Goal: Information Seeking & Learning: Learn about a topic

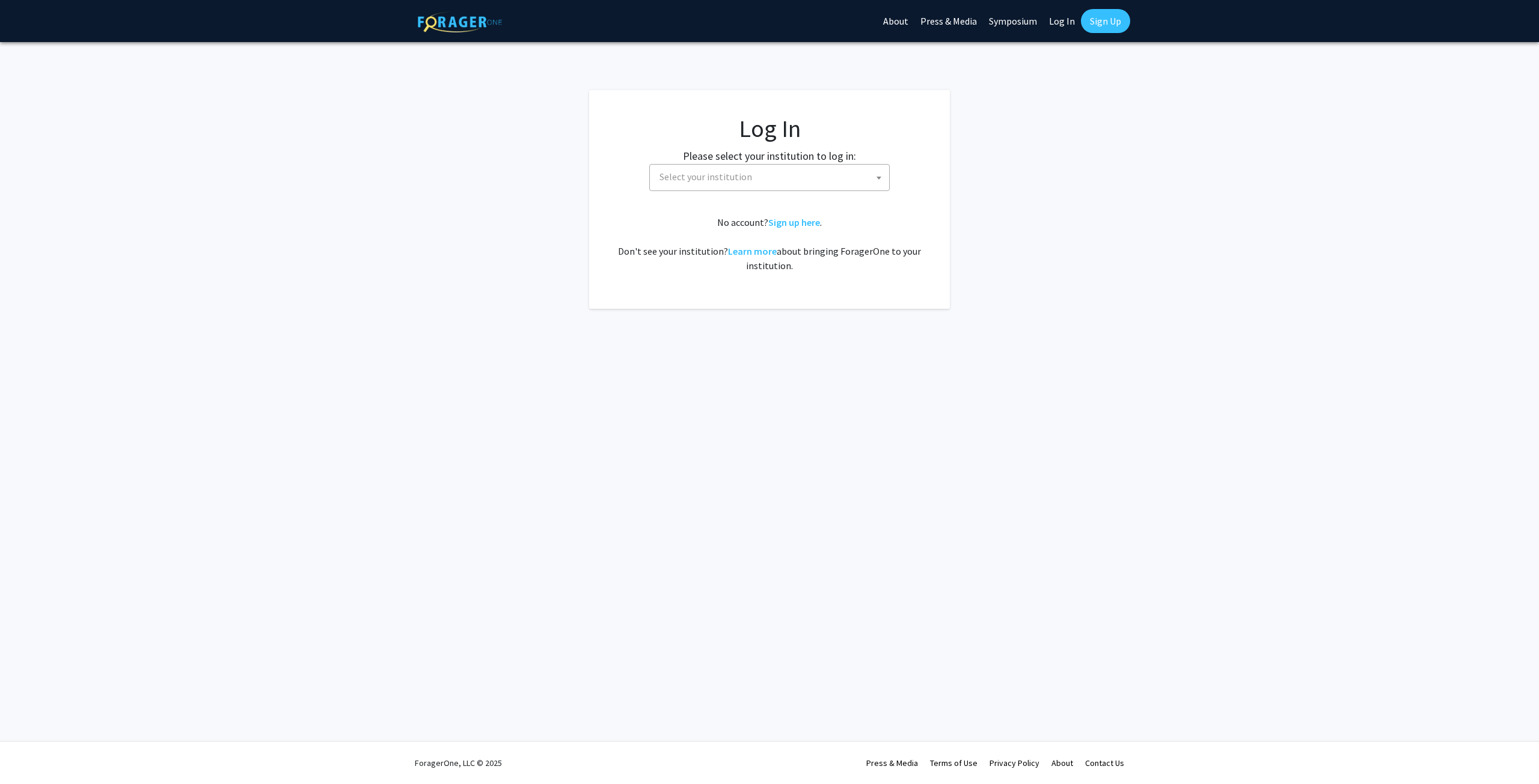
select select
click at [714, 167] on span "Select your institution" at bounding box center [772, 177] width 234 height 25
type input "University of Maryland"
select select "31"
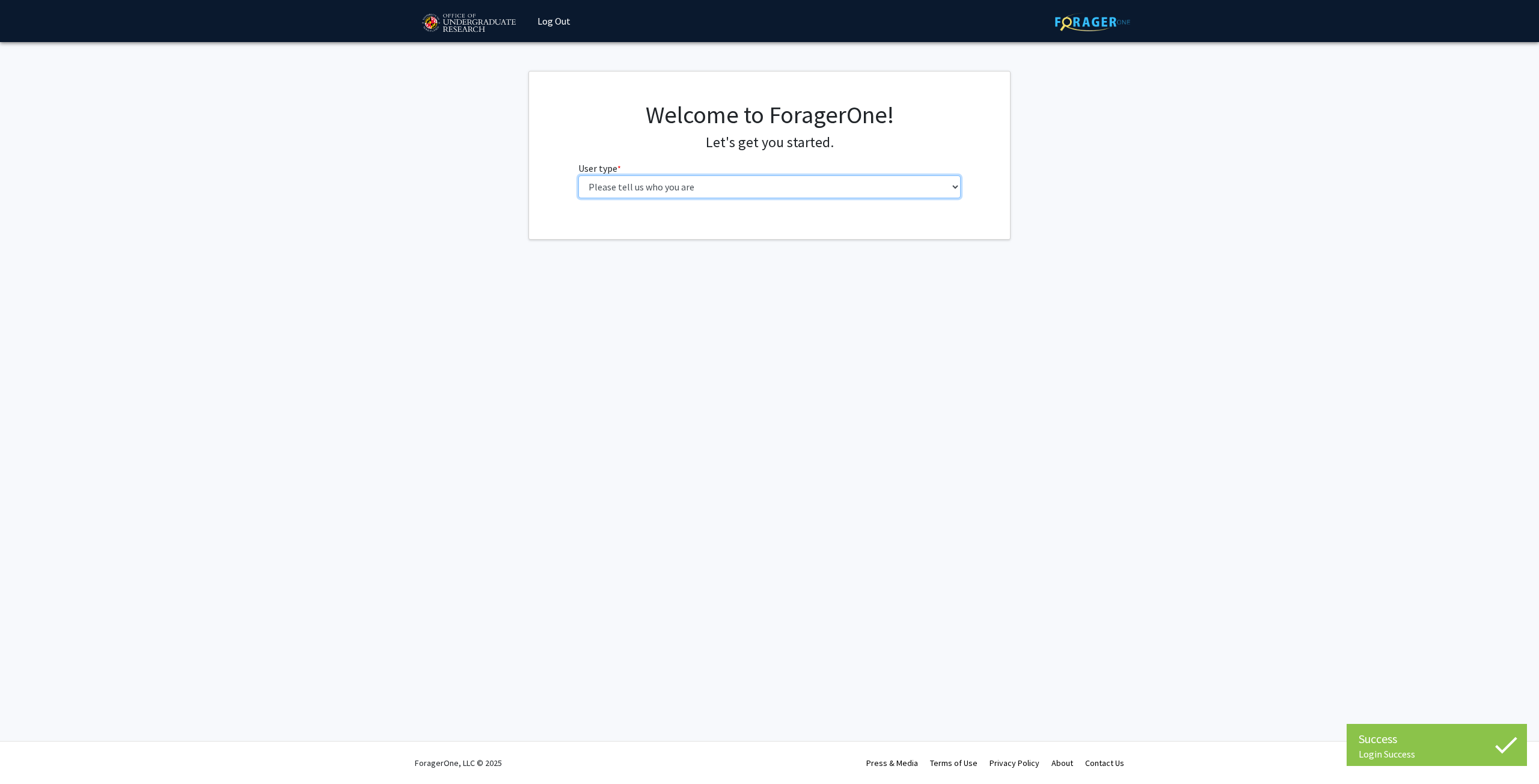
click at [826, 182] on select "Please tell us who you are Undergraduate Student Master's Student Doctoral Cand…" at bounding box center [770, 186] width 383 height 23
select select "1: undergrad"
click at [578, 175] on select "Please tell us who you are Undergraduate Student Master's Student Doctoral Cand…" at bounding box center [770, 186] width 383 height 23
click at [739, 243] on input "First Name * required" at bounding box center [770, 233] width 383 height 23
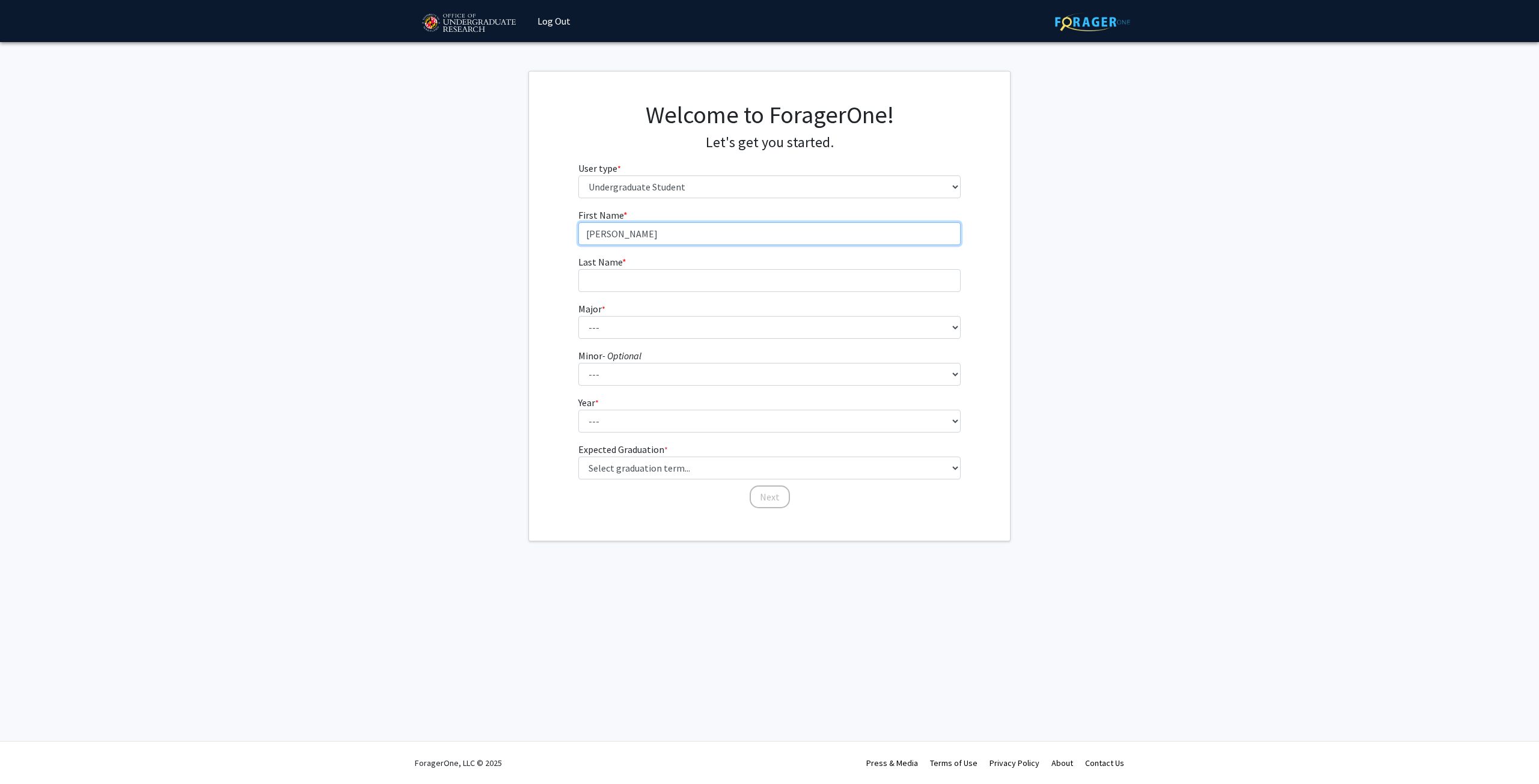
type input "Christopher"
click at [735, 281] on input "Last Name * required" at bounding box center [770, 281] width 383 height 23
type input "Nam"
click at [699, 326] on select "--- Accounting Aerospace Engineering African American and Africana Studies Agri…" at bounding box center [770, 327] width 383 height 23
select select "28: 2329"
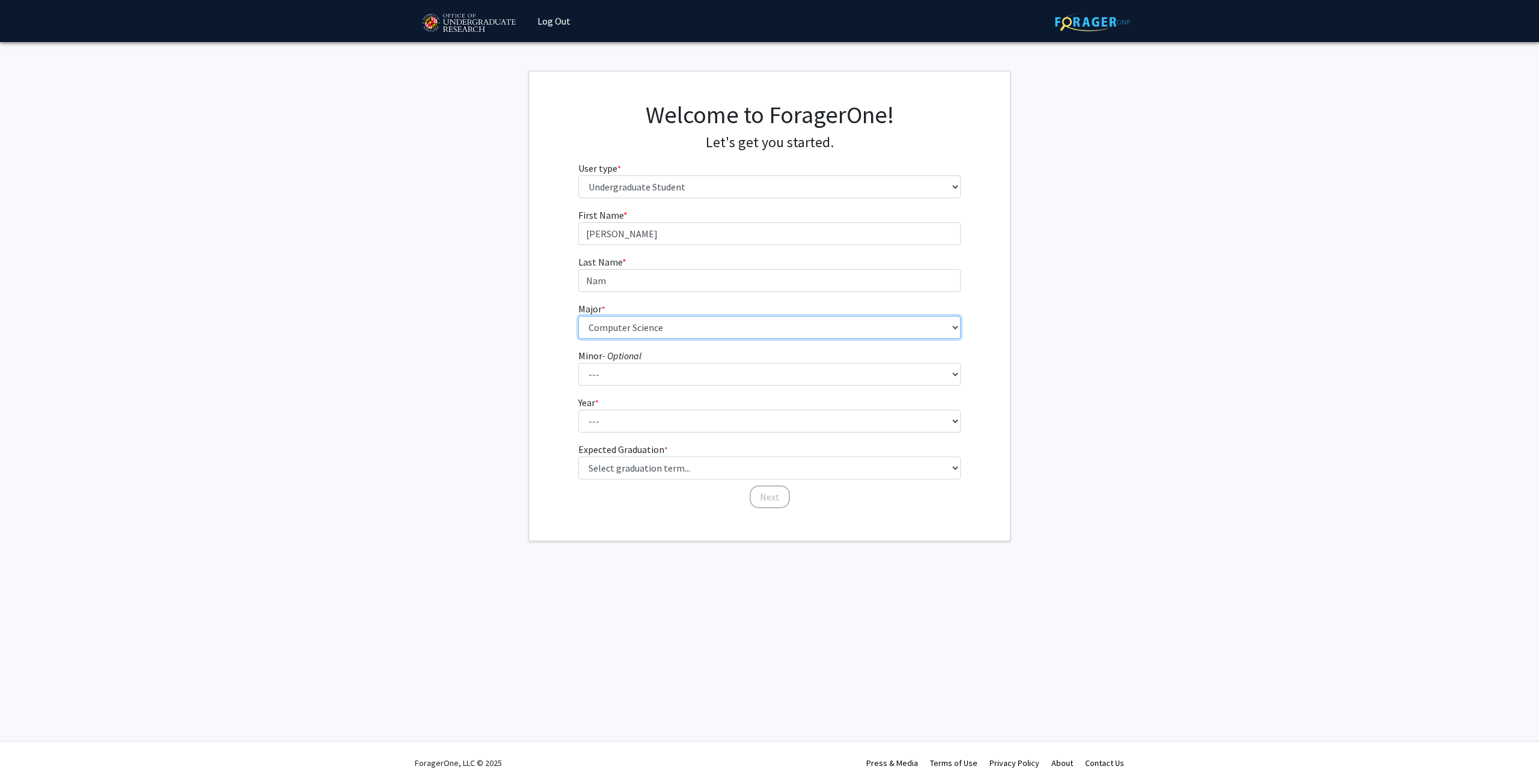
click at [578, 316] on select "--- Accounting Aerospace Engineering African American and Africana Studies Agri…" at bounding box center [770, 327] width 383 height 23
click at [598, 371] on select "--- Actuarial Mathematics Advanced Cybersecurity Experience for Students Africa…" at bounding box center [770, 374] width 383 height 23
select select "34: 1837"
click at [578, 363] on select "--- Actuarial Mathematics Advanced Cybersecurity Experience for Students Africa…" at bounding box center [770, 374] width 383 height 23
click at [616, 427] on select "--- First-year Sophomore Junior Senior Postbaccalaureate Certificate" at bounding box center [770, 421] width 383 height 23
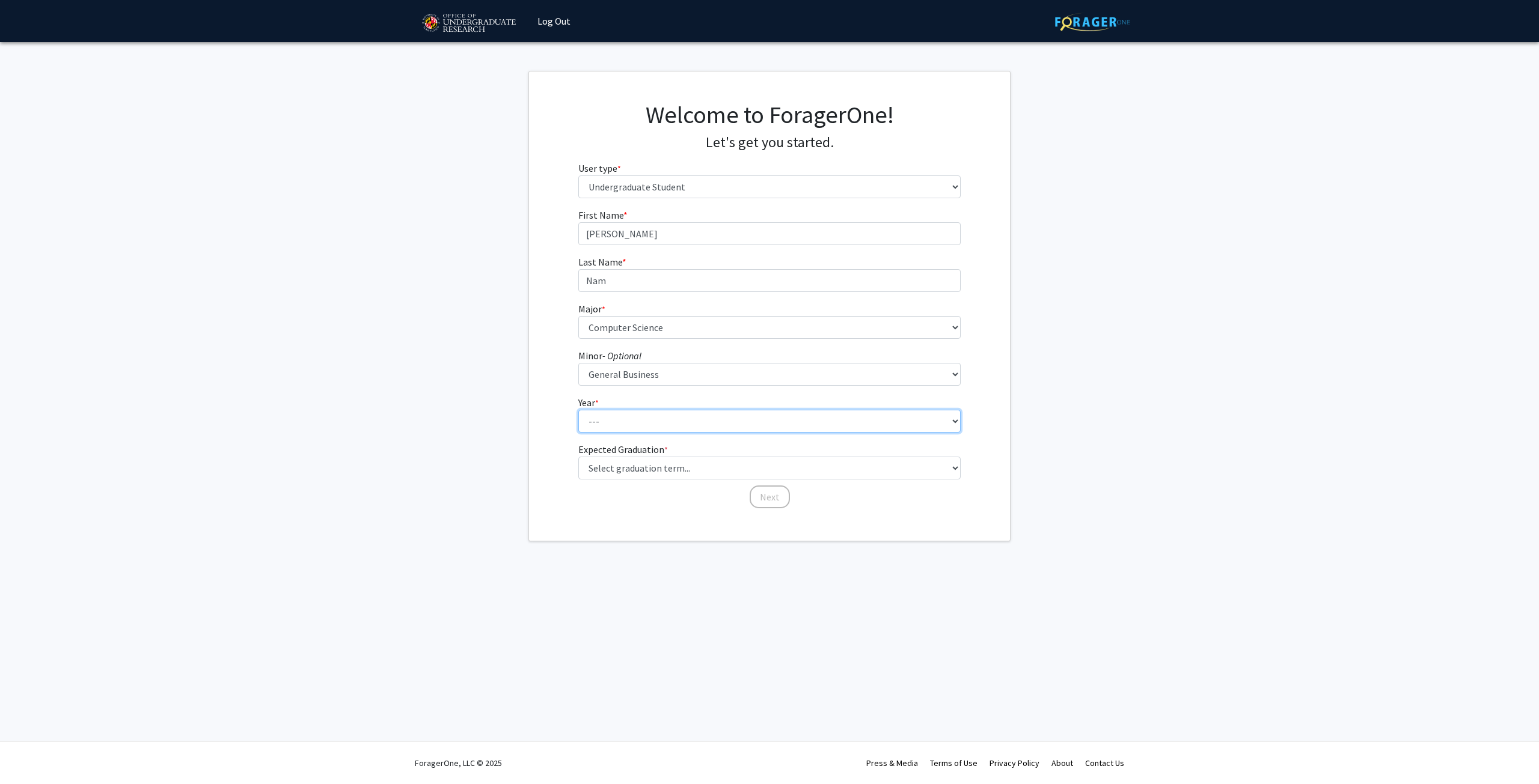
select select "3: junior"
click at [578, 410] on select "--- First-year Sophomore Junior Senior Postbaccalaureate Certificate" at bounding box center [770, 421] width 383 height 23
click at [628, 466] on select "Select graduation term... Spring 2025 Summer 2025 Fall 2025 Winter 2025 Spring …" at bounding box center [770, 468] width 383 height 23
select select "9: spring_2027"
click at [578, 456] on select "Select graduation term... Spring 2025 Summer 2025 Fall 2025 Winter 2025 Spring …" at bounding box center [770, 468] width 383 height 23
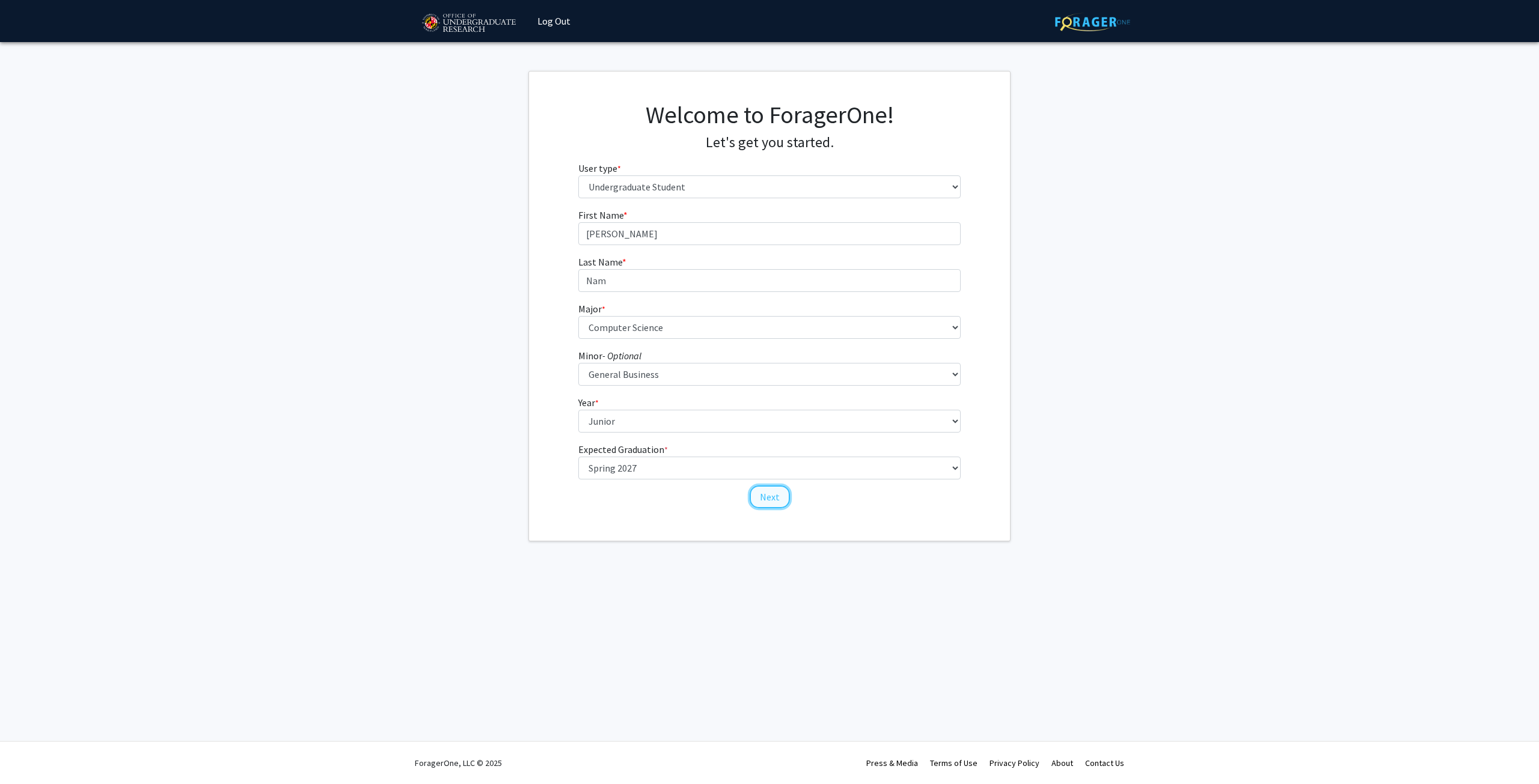
click at [753, 489] on button "Next" at bounding box center [770, 497] width 40 height 23
click at [728, 232] on select "Select an option Peer/student recommendation Faculty/staff recommendation Unive…" at bounding box center [770, 233] width 383 height 23
select select "1: peer_recommendation"
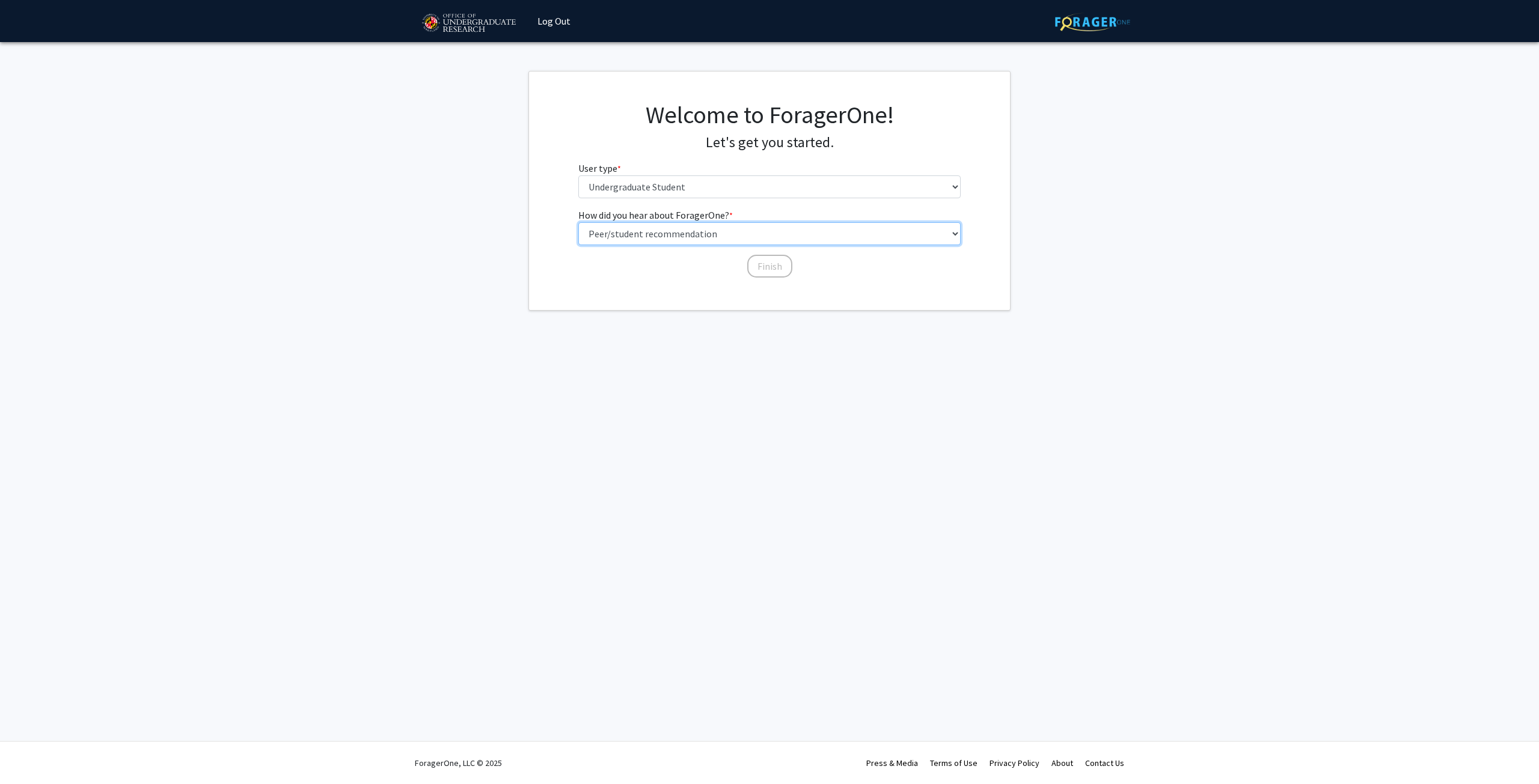
click at [578, 222] on select "Select an option Peer/student recommendation Faculty/staff recommendation Unive…" at bounding box center [770, 233] width 383 height 23
click at [760, 269] on button "Finish" at bounding box center [770, 266] width 45 height 23
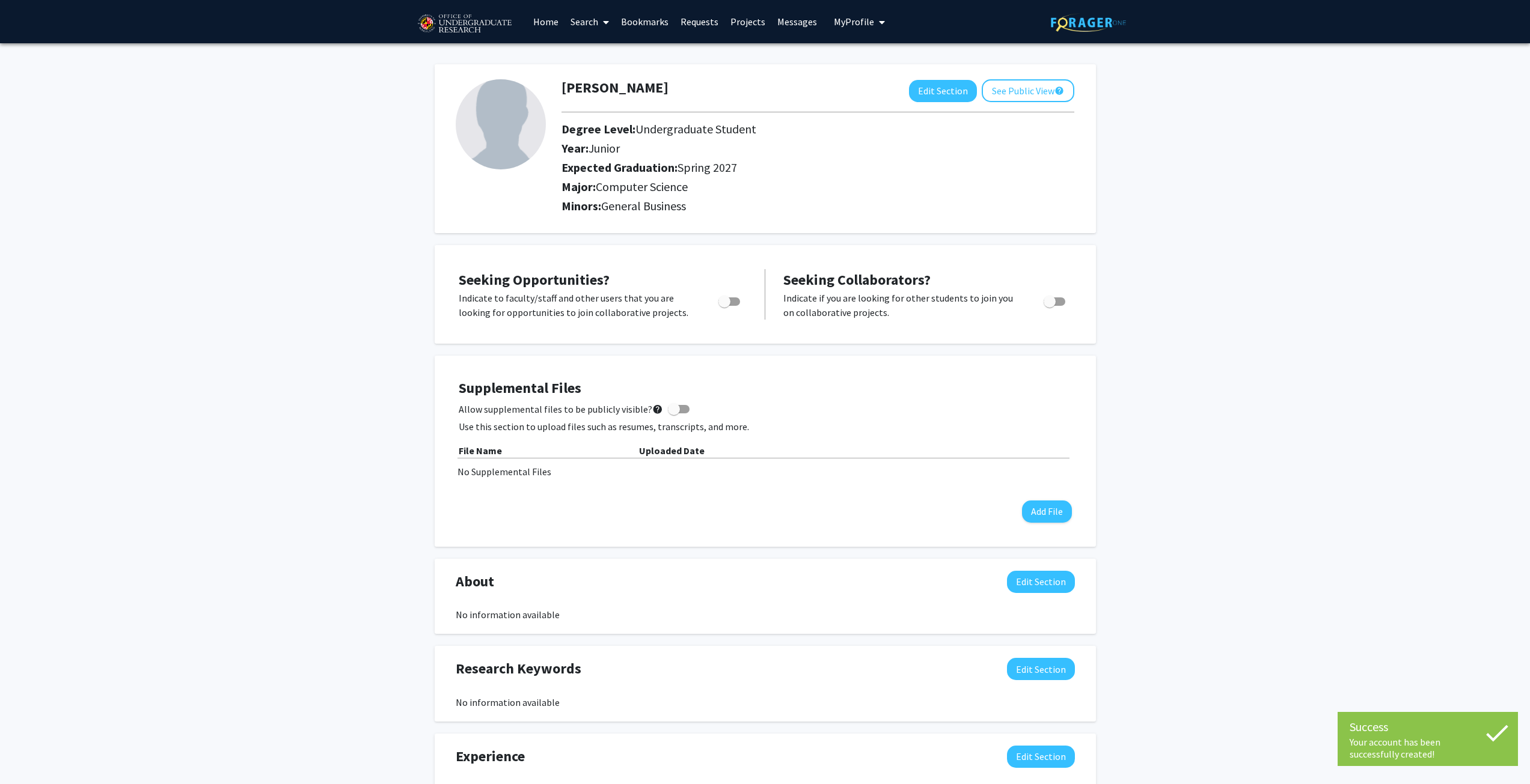
click at [738, 20] on link "Projects" at bounding box center [748, 22] width 47 height 42
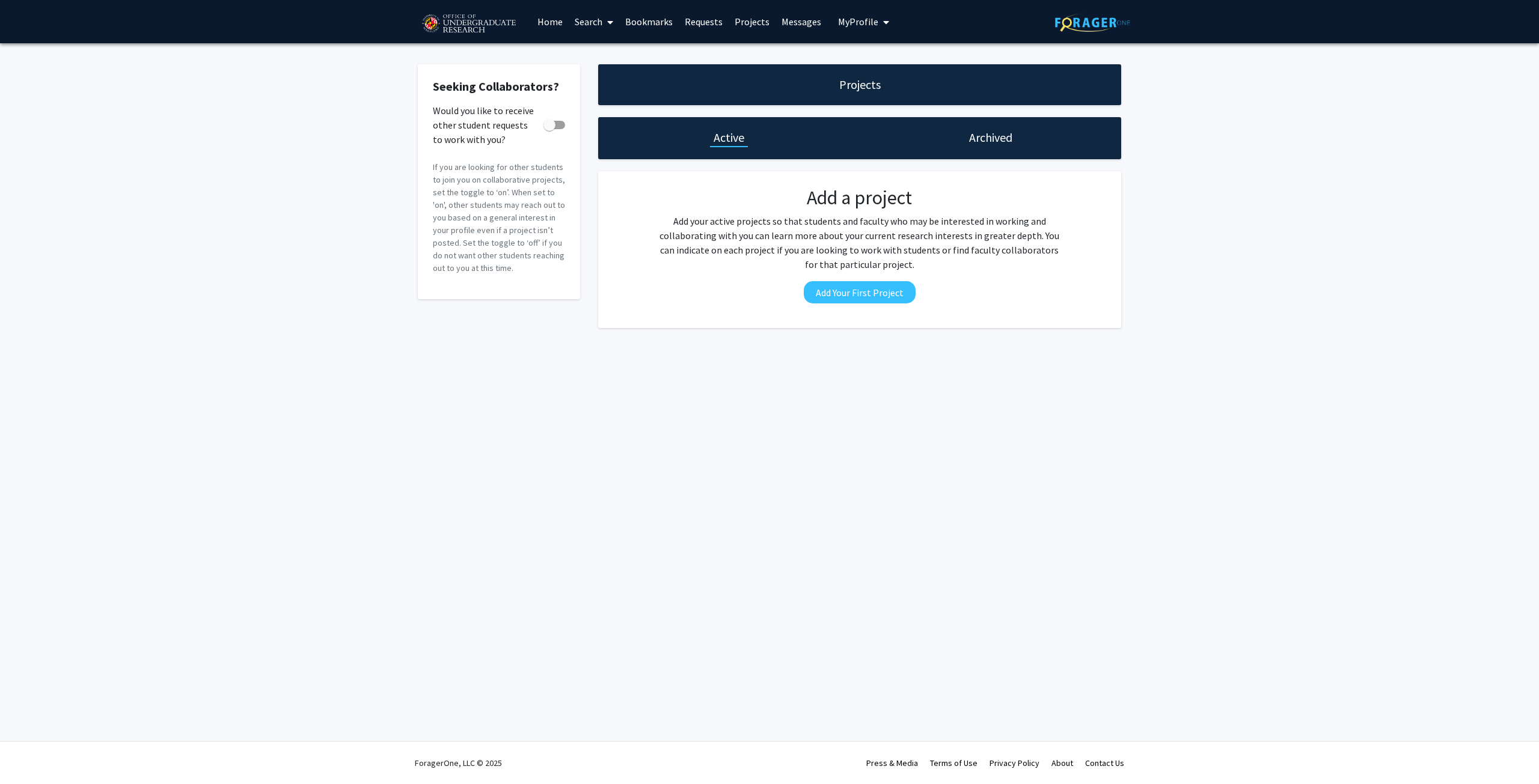
click at [569, 18] on link "Search" at bounding box center [594, 22] width 51 height 42
click at [598, 58] on span "Faculty/Staff" at bounding box center [613, 55] width 89 height 24
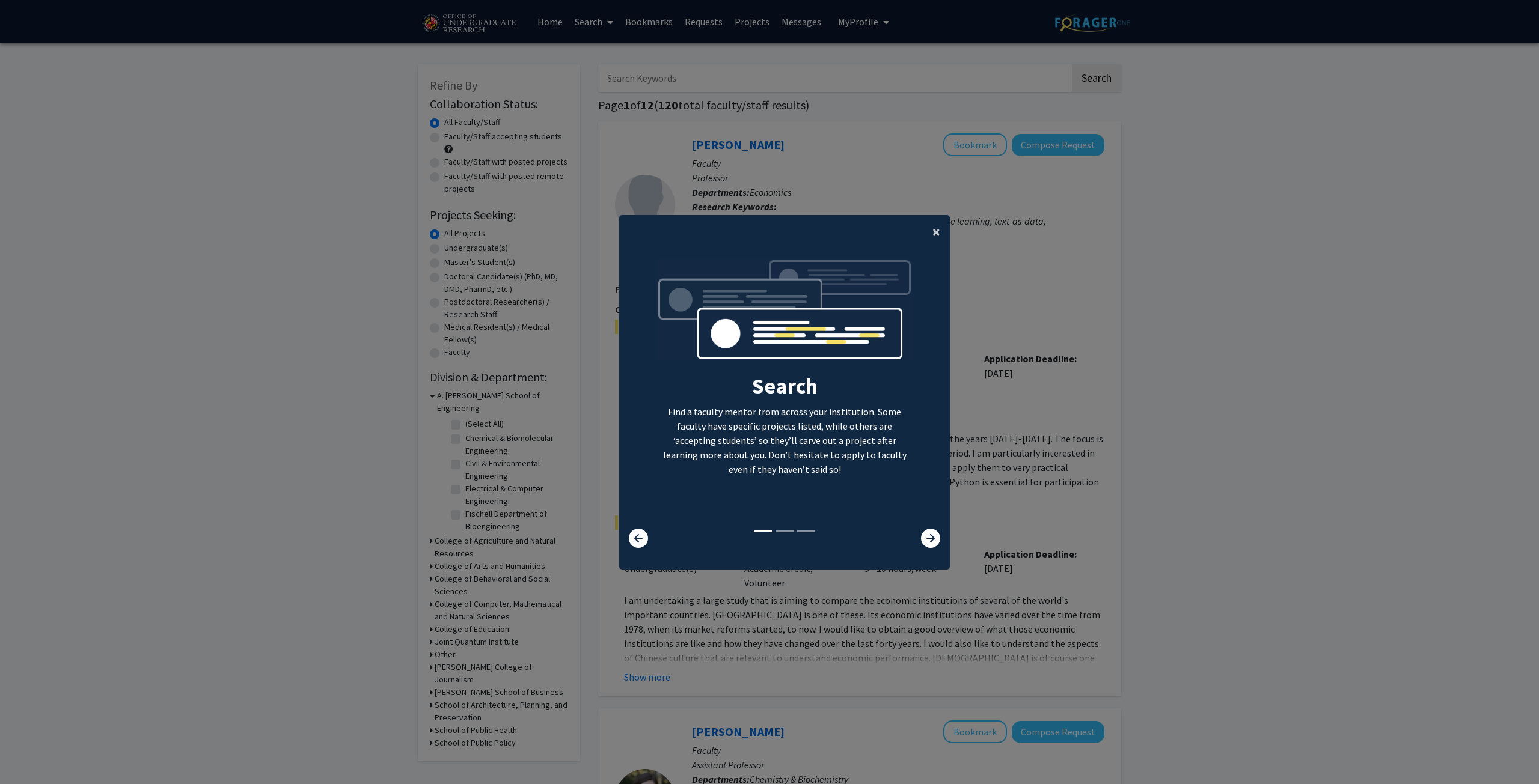
click at [926, 224] on button "×" at bounding box center [936, 232] width 27 height 33
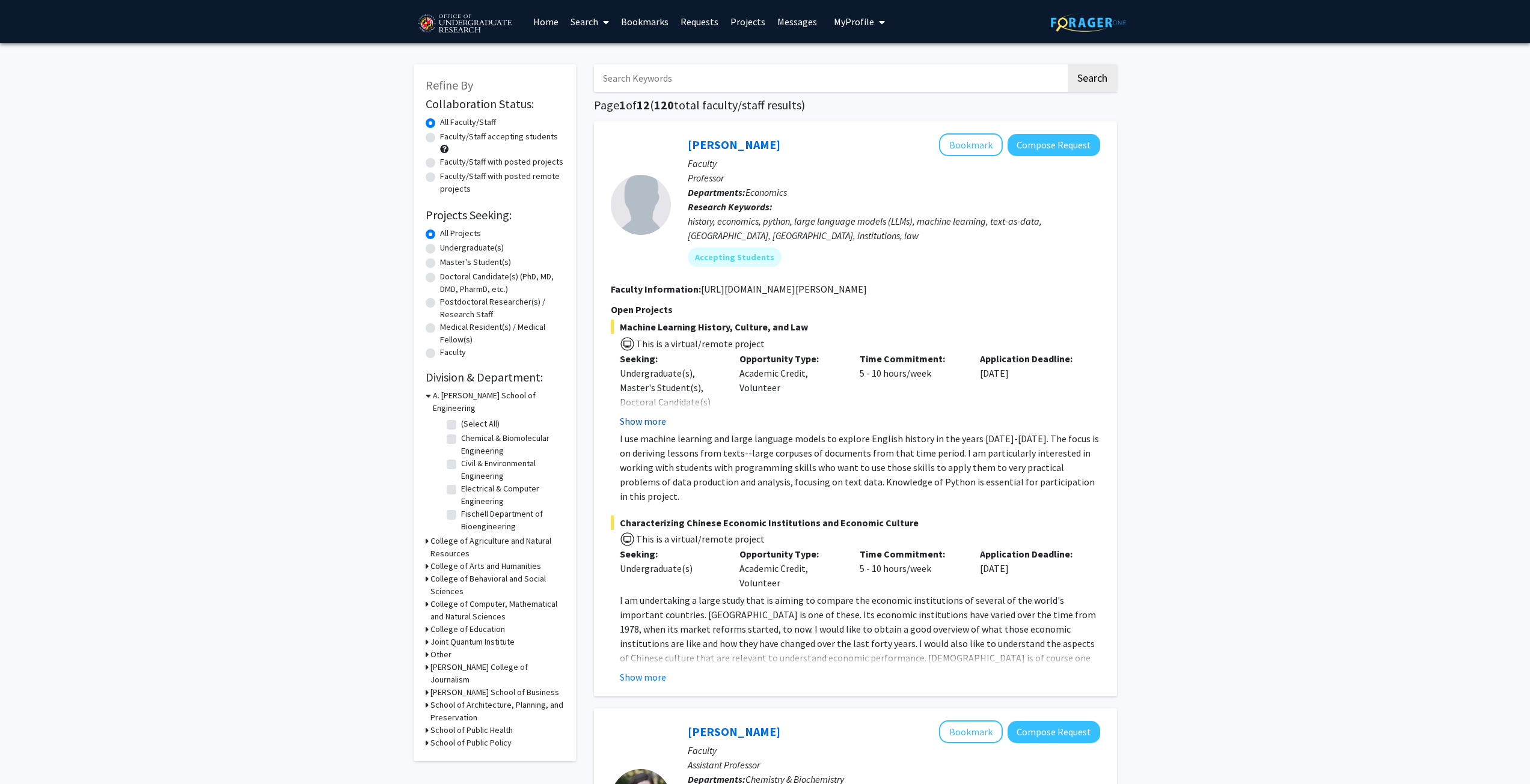
click at [626, 420] on button "Show more" at bounding box center [642, 421] width 46 height 14
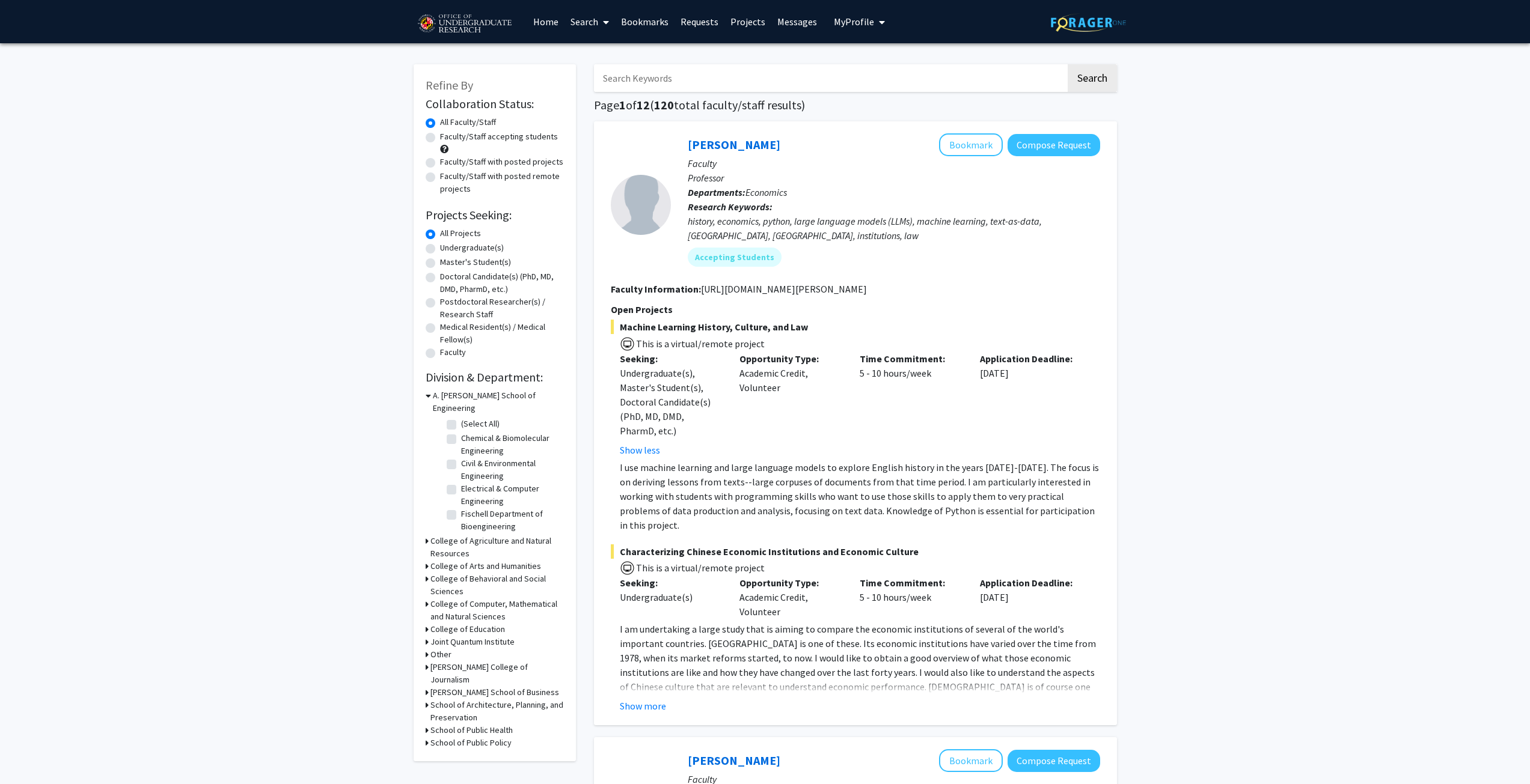
drag, startPoint x: 880, startPoint y: 292, endPoint x: 699, endPoint y: 287, distance: 181.1
click at [699, 287] on section "Faculty Information: http://www.econweb.umd.edu/~murrell/" at bounding box center [855, 289] width 489 height 14
copy fg-read-more "http://www.econweb.umd.edu/~murrell/"
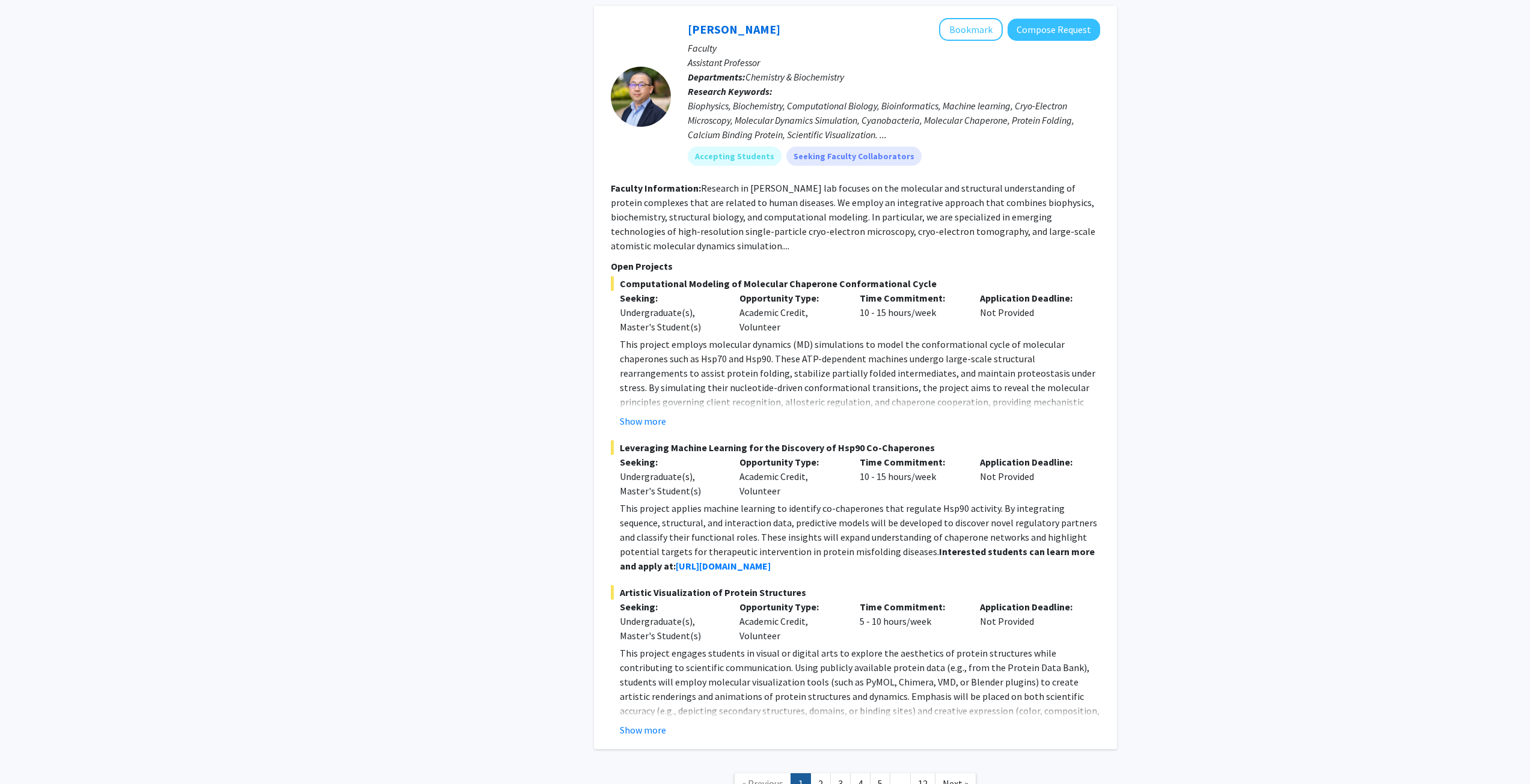
scroll to position [5604, 0]
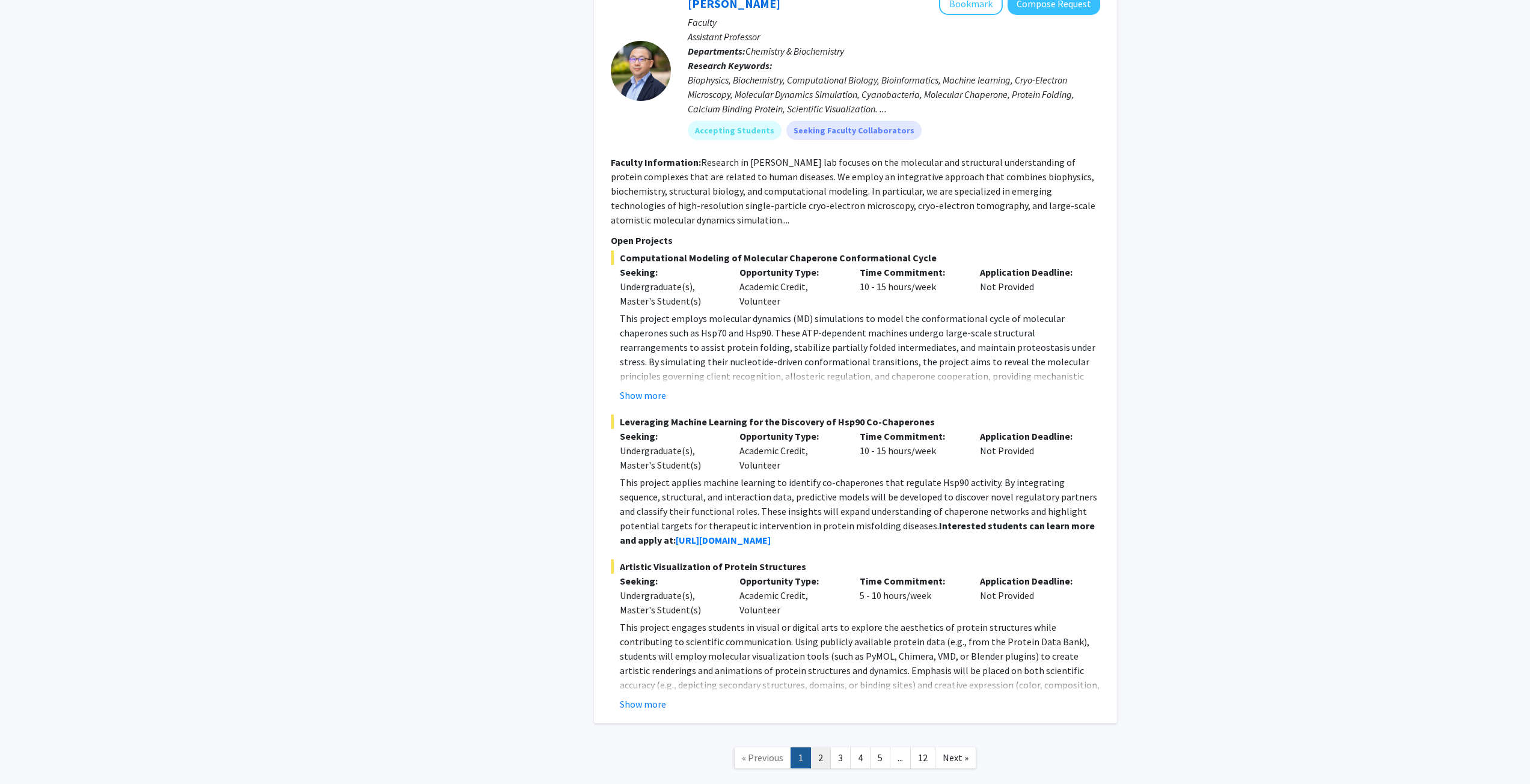
click at [818, 747] on link "2" at bounding box center [820, 758] width 20 height 21
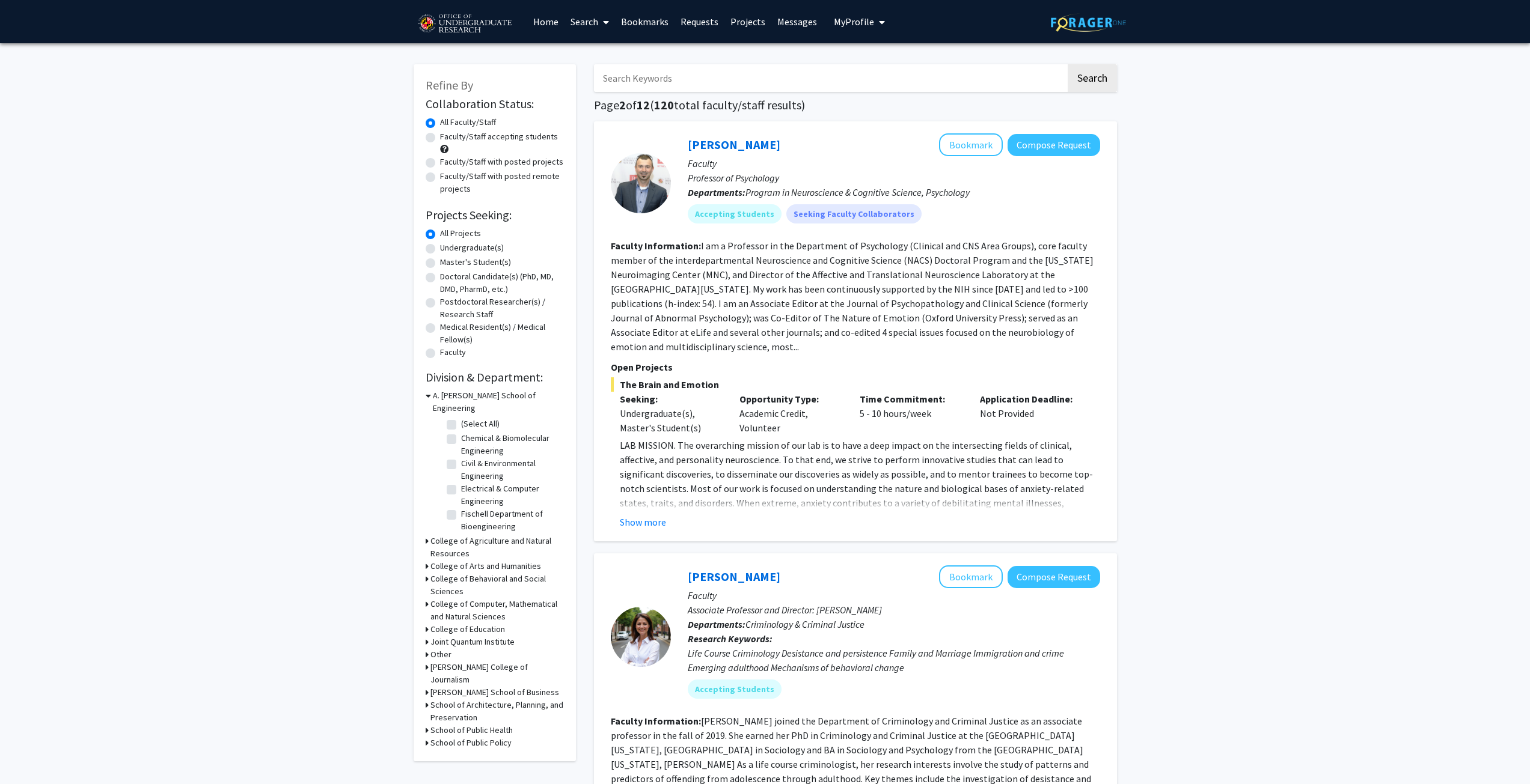
click at [671, 79] on input "Search Keywords" at bounding box center [830, 78] width 472 height 28
type input "ML"
click at [440, 251] on label "Undergraduate(s)" at bounding box center [471, 248] width 64 height 12
click at [440, 250] on input "Undergraduate(s)" at bounding box center [444, 245] width 8 height 8
radio input "true"
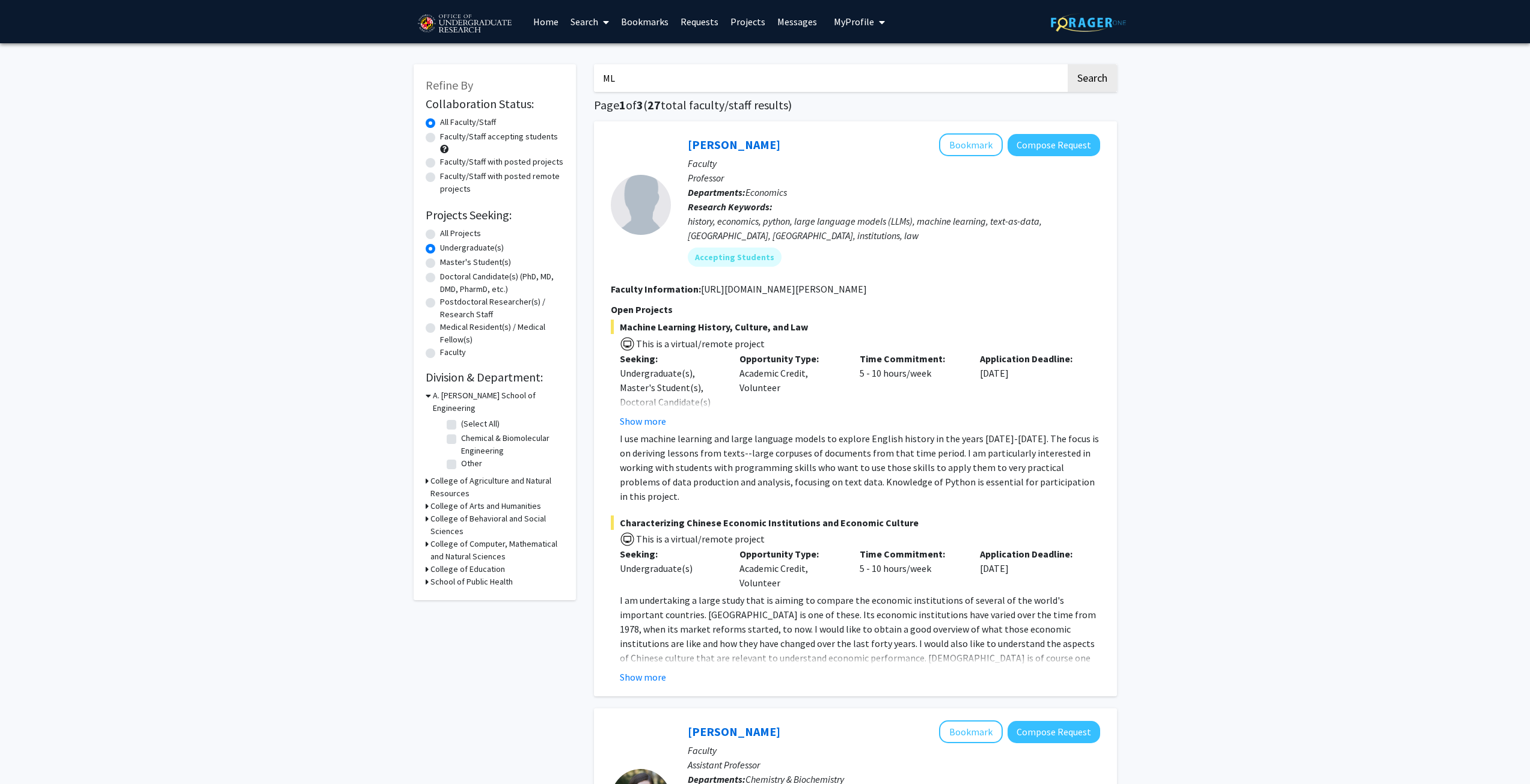
click at [426, 396] on icon at bounding box center [428, 396] width 6 height 12
click at [423, 473] on div "Refine By Collaboration Status: Collaboration Status All Faculty/Staff Collabor…" at bounding box center [495, 302] width 162 height 476
click at [426, 477] on icon at bounding box center [427, 484] width 3 height 12
click at [461, 506] on label "(Select All)" at bounding box center [480, 512] width 38 height 12
click at [461, 506] on input "(Select All)" at bounding box center [465, 510] width 8 height 8
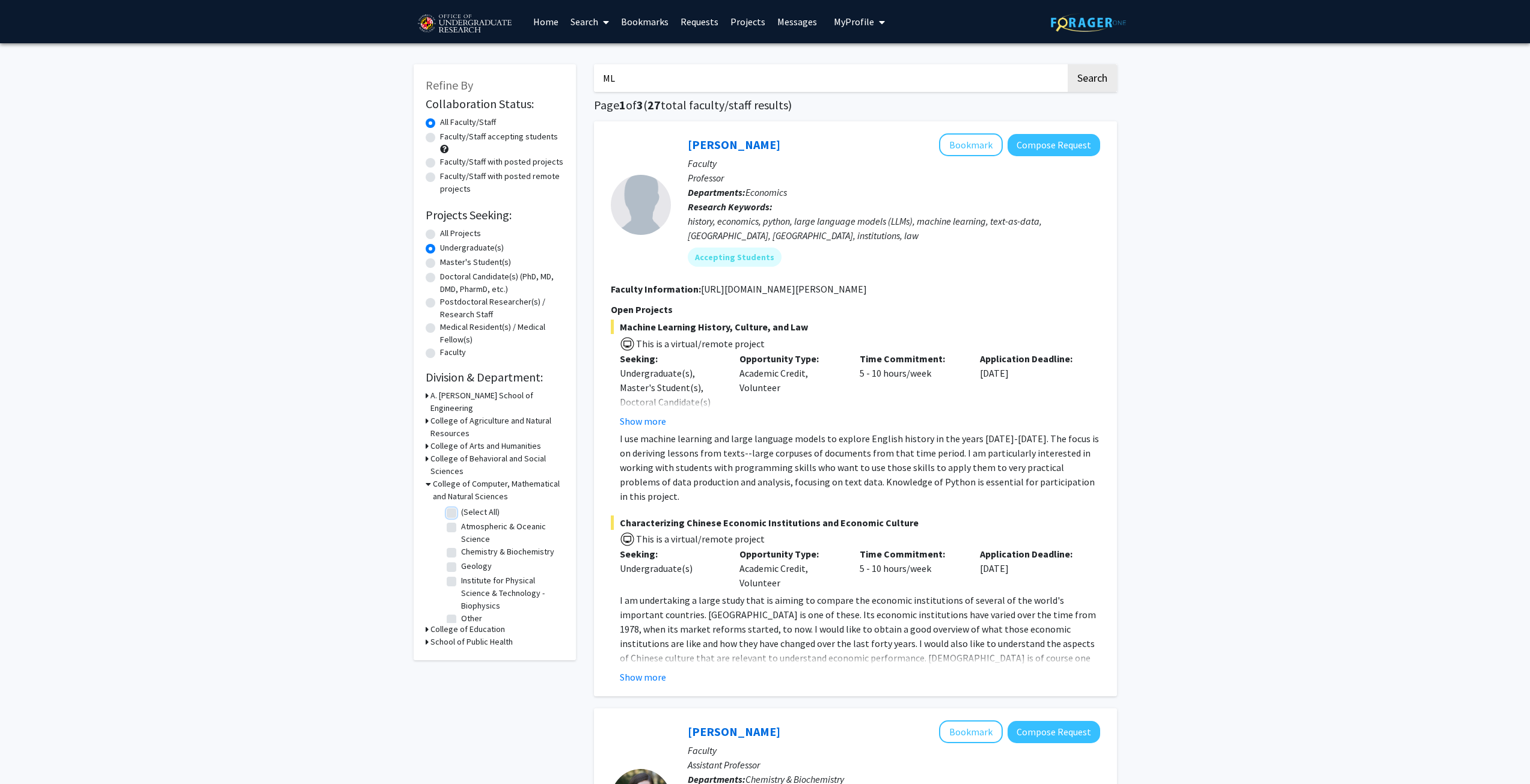
checkbox input "true"
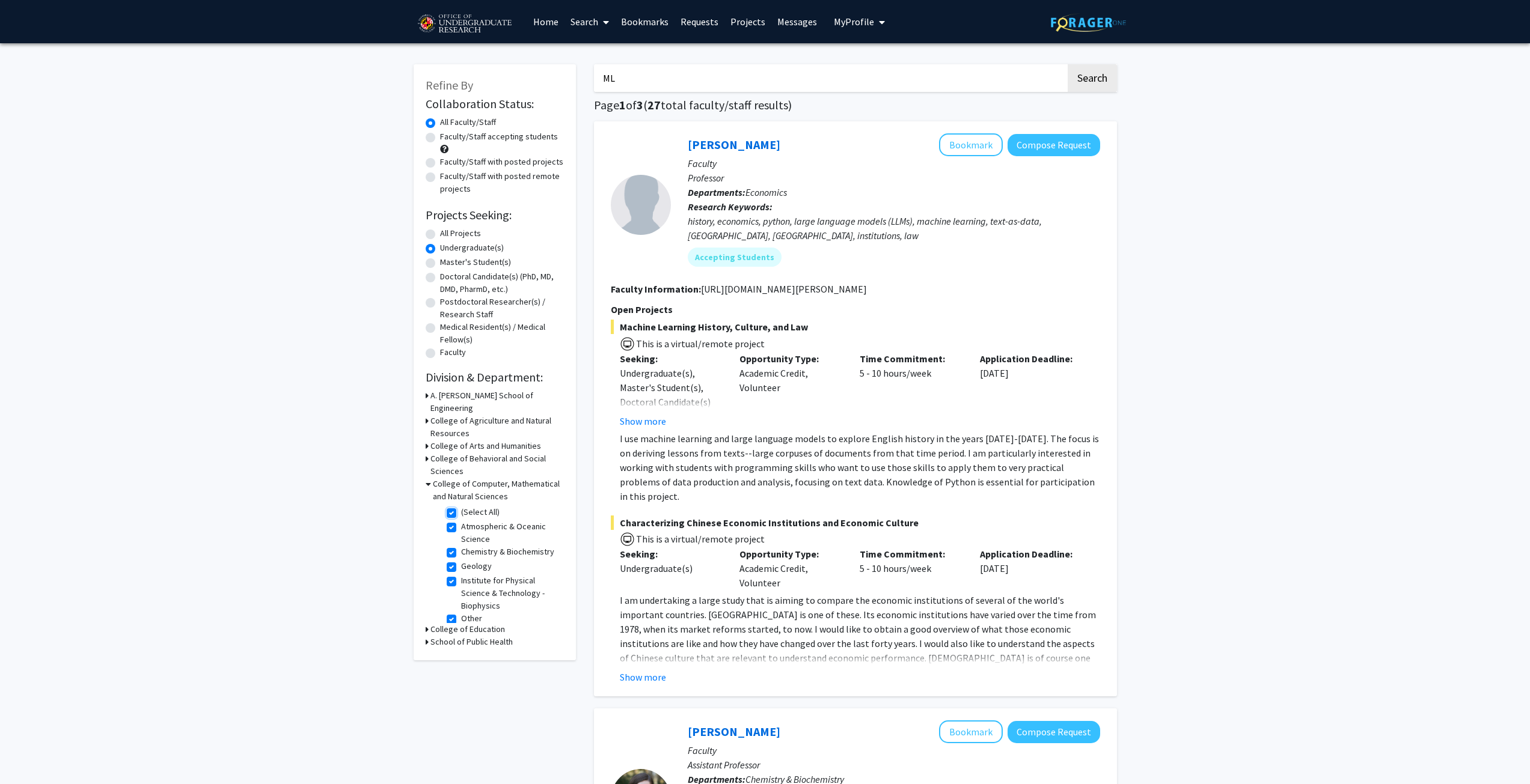
checkbox input "true"
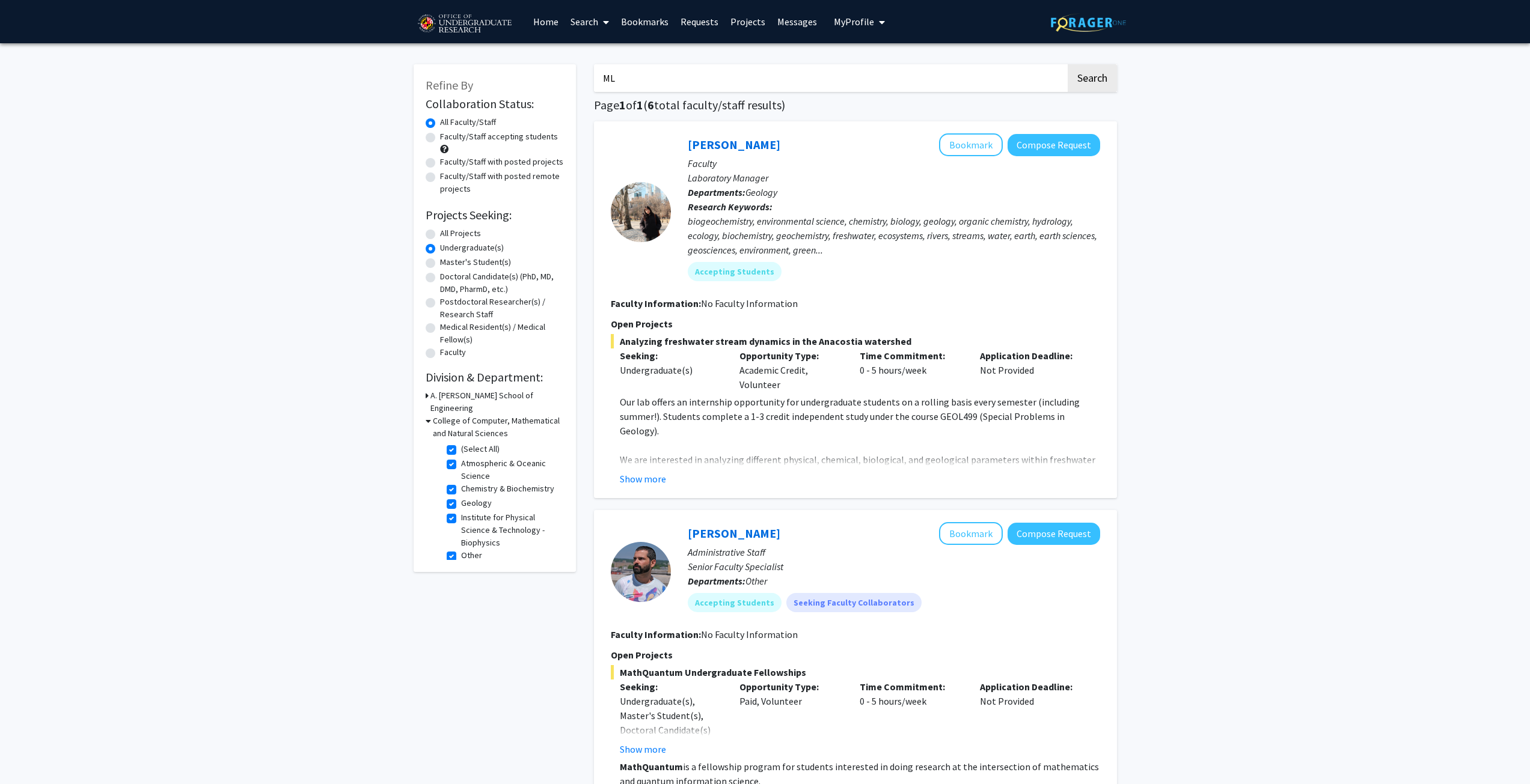
click at [426, 415] on icon at bounding box center [428, 421] width 6 height 12
click at [426, 415] on icon at bounding box center [427, 421] width 3 height 12
click at [427, 395] on icon at bounding box center [427, 396] width 3 height 12
click at [427, 395] on icon at bounding box center [428, 396] width 6 height 12
click at [461, 443] on label "(Select All)" at bounding box center [480, 449] width 38 height 12
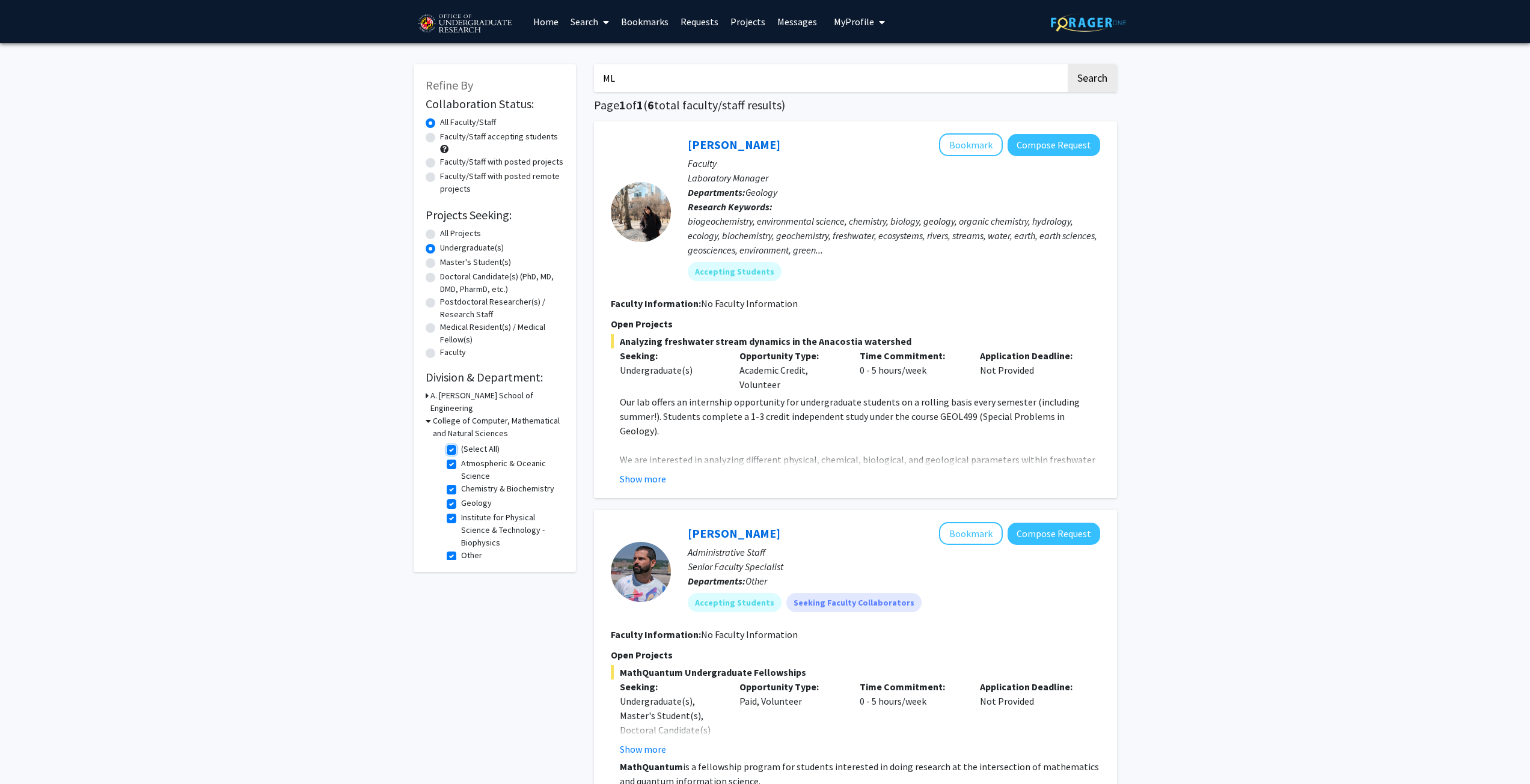
click at [461, 443] on input "(Select All)" at bounding box center [465, 446] width 8 height 8
checkbox input "false"
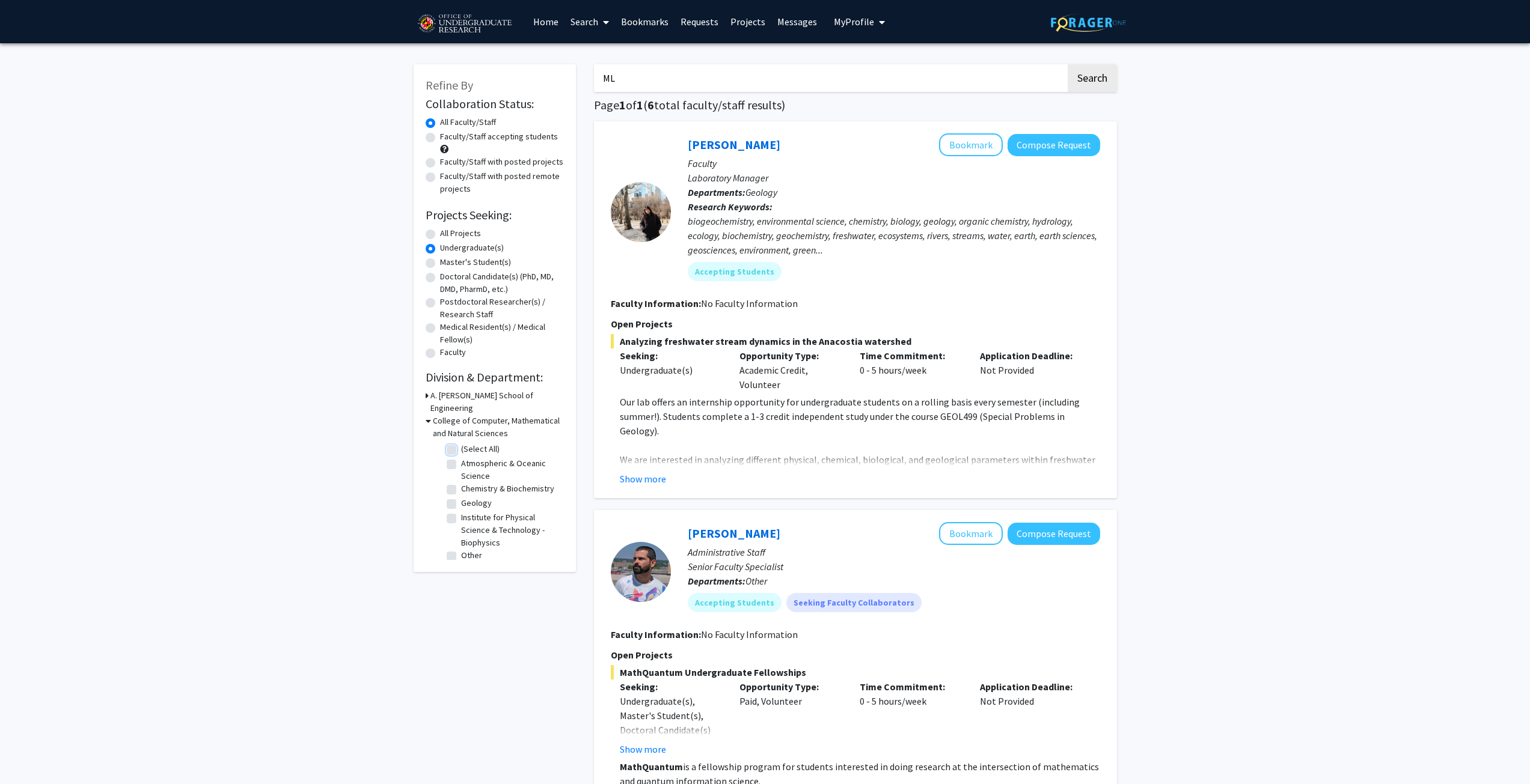
checkbox input "false"
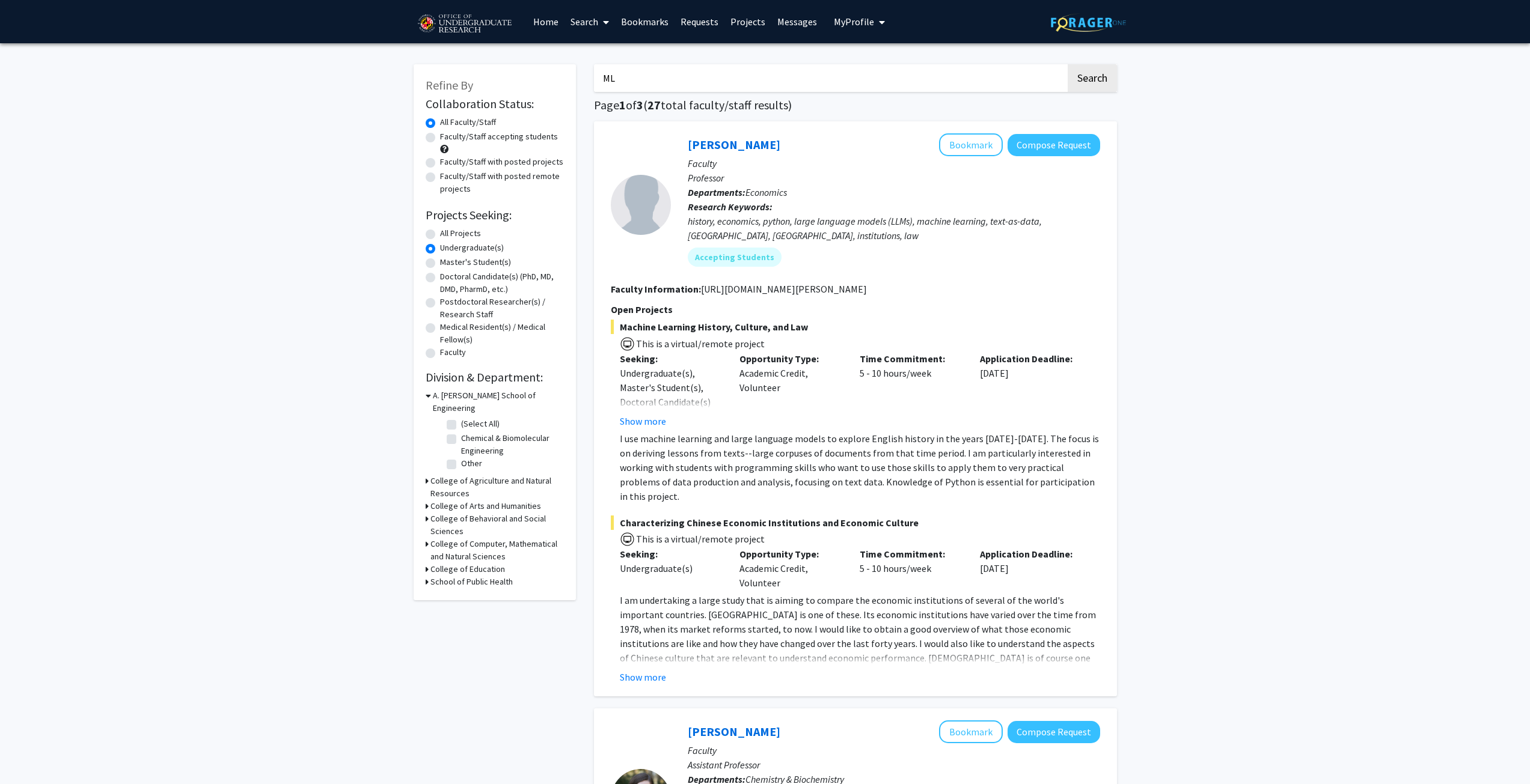
click at [427, 538] on icon at bounding box center [427, 544] width 3 height 12
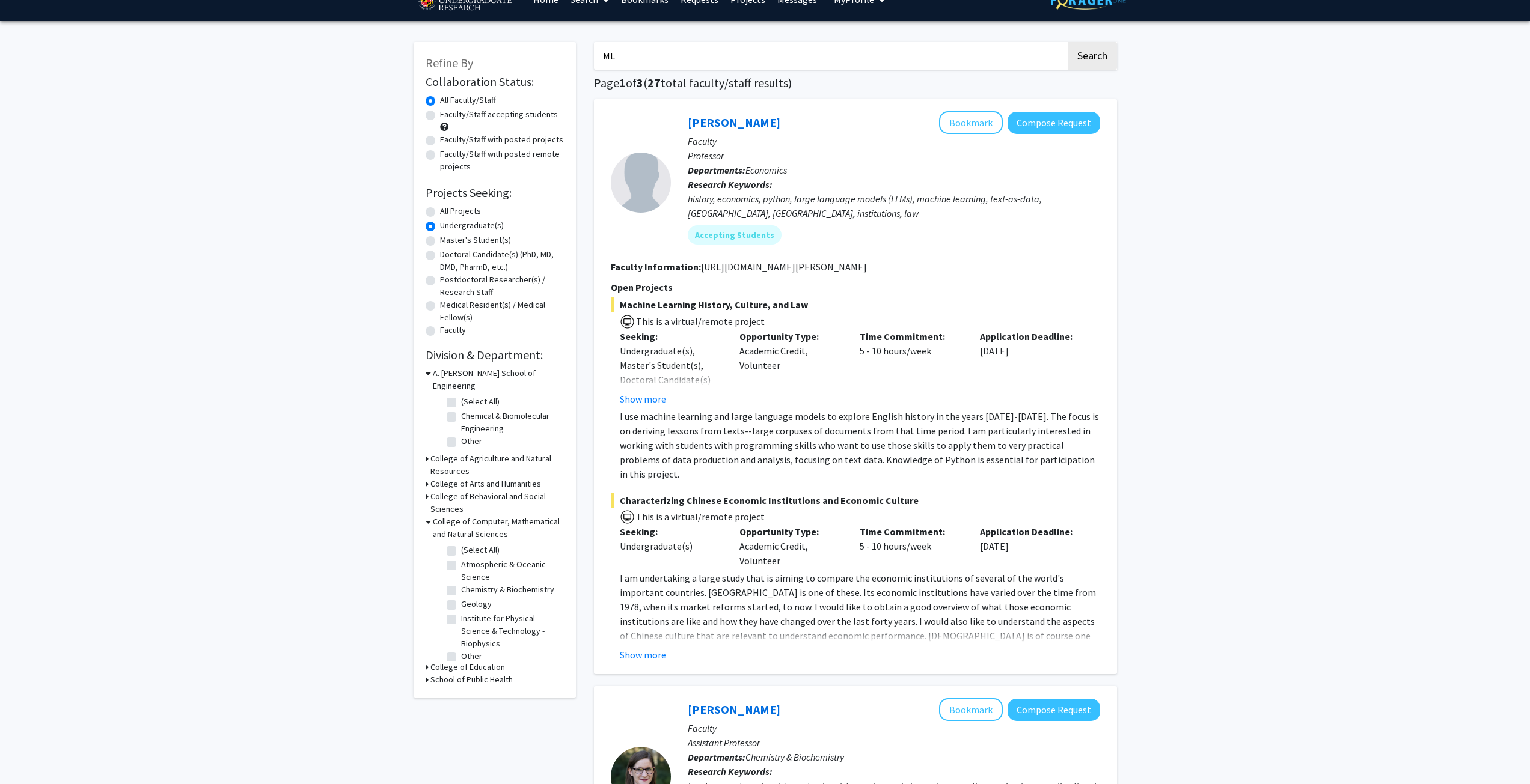
scroll to position [60, 0]
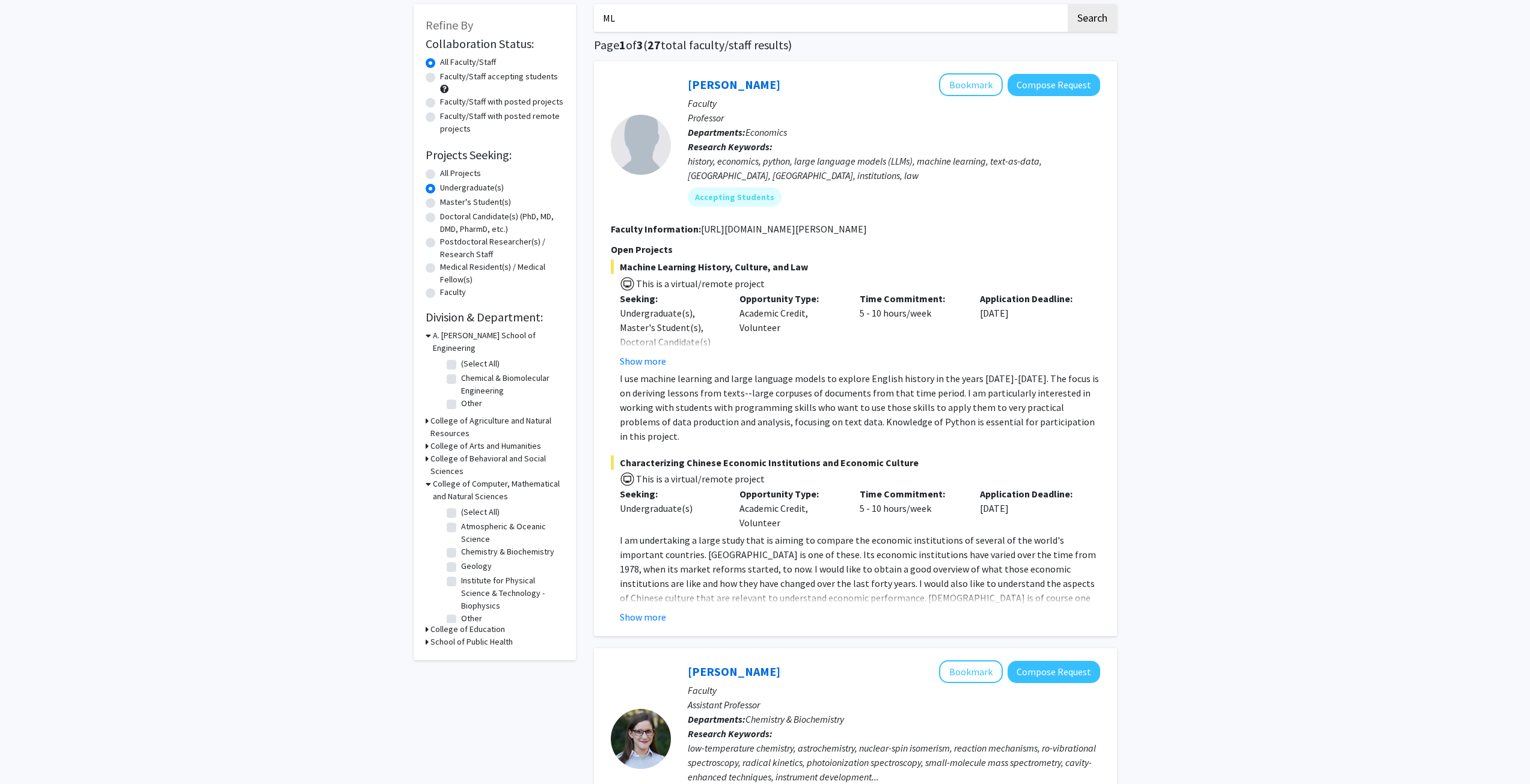
click at [444, 503] on fg-checkbox-list "(Select All) (Select All) Atmospheric & Oceanic Science Atmospheric & Oceanic S…" at bounding box center [504, 566] width 120 height 127
click at [461, 506] on label "(Select All)" at bounding box center [480, 512] width 38 height 12
click at [461, 506] on input "(Select All)" at bounding box center [465, 510] width 8 height 8
checkbox input "true"
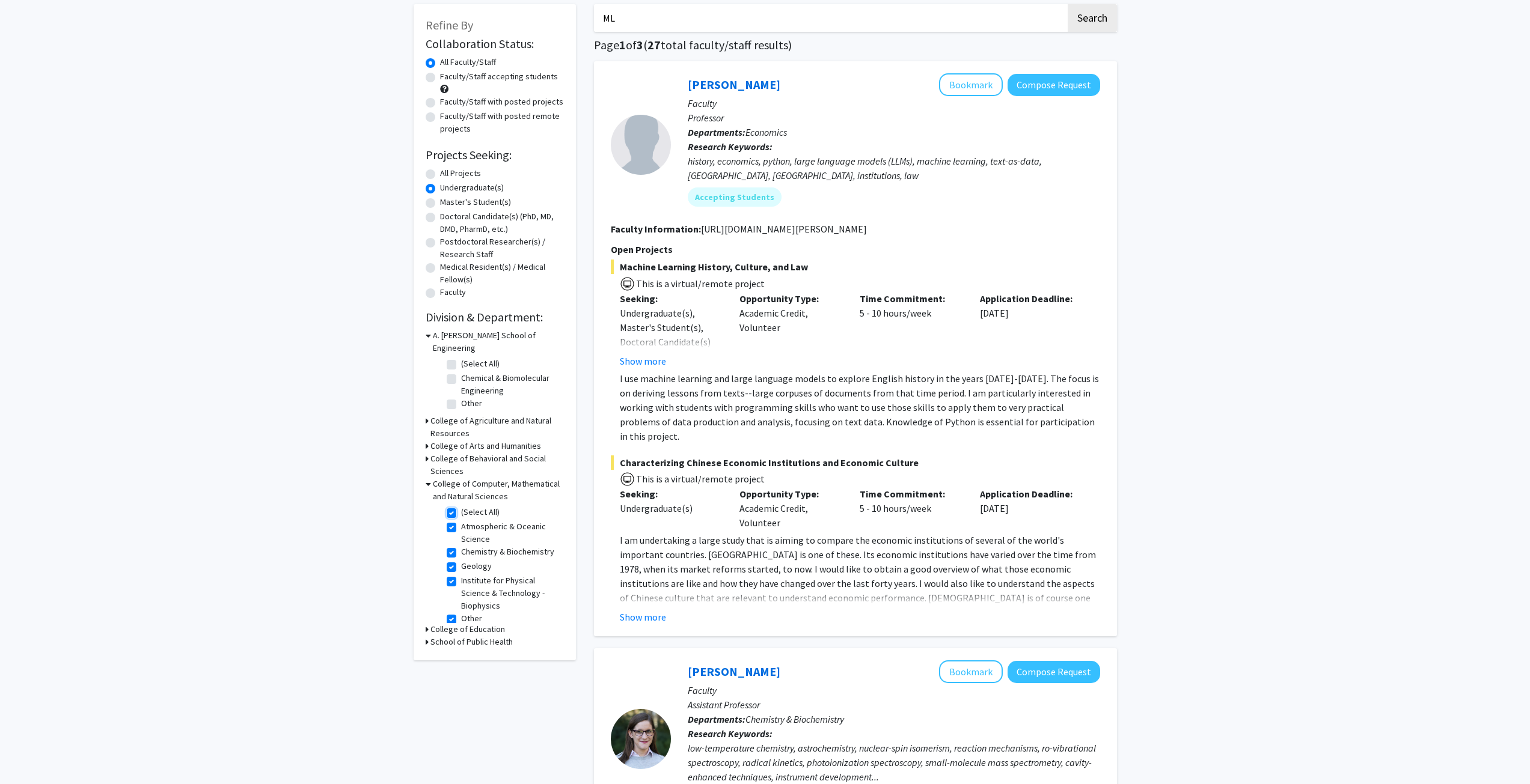
checkbox input "true"
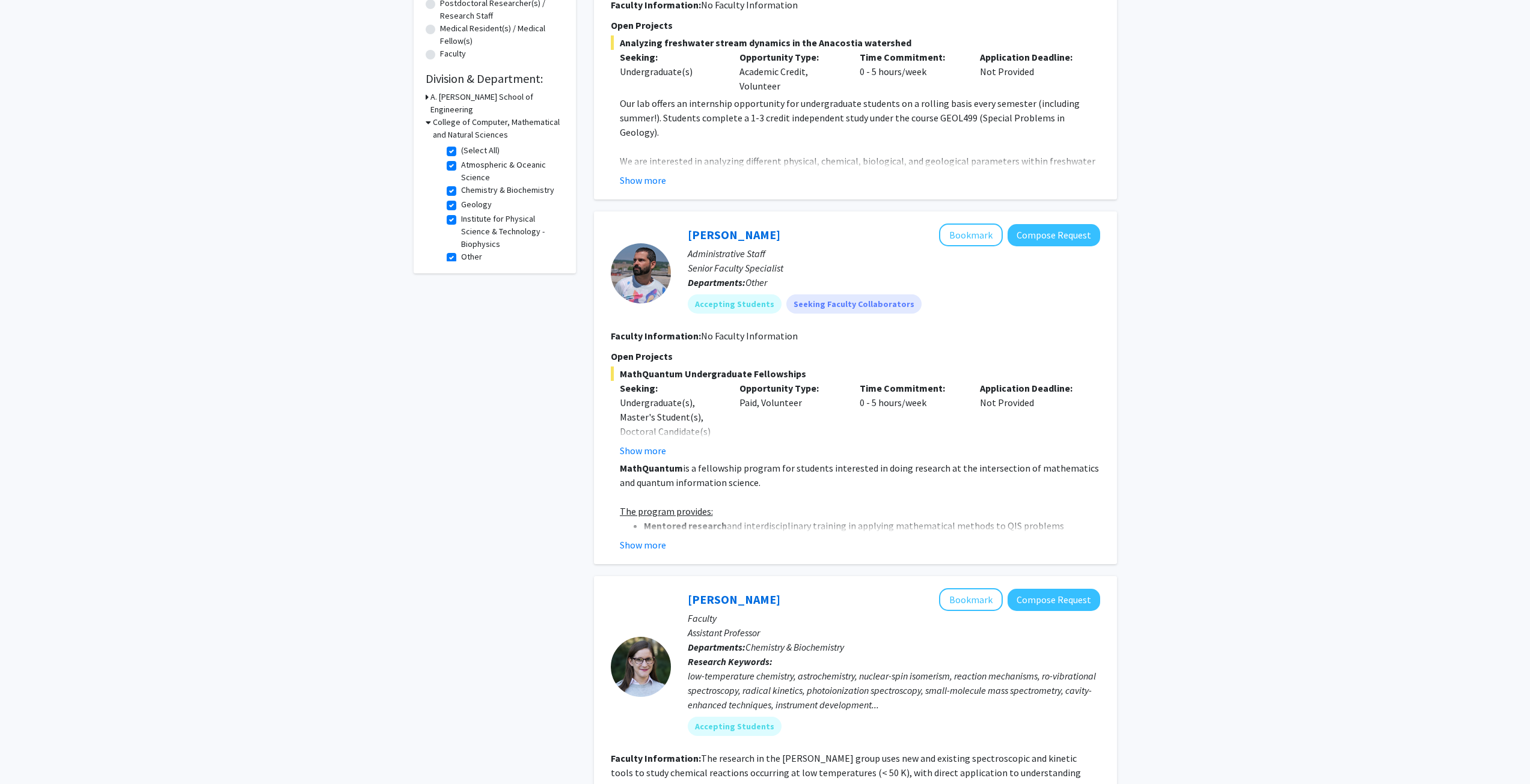
scroll to position [300, 0]
click at [648, 446] on button "Show more" at bounding box center [642, 448] width 46 height 14
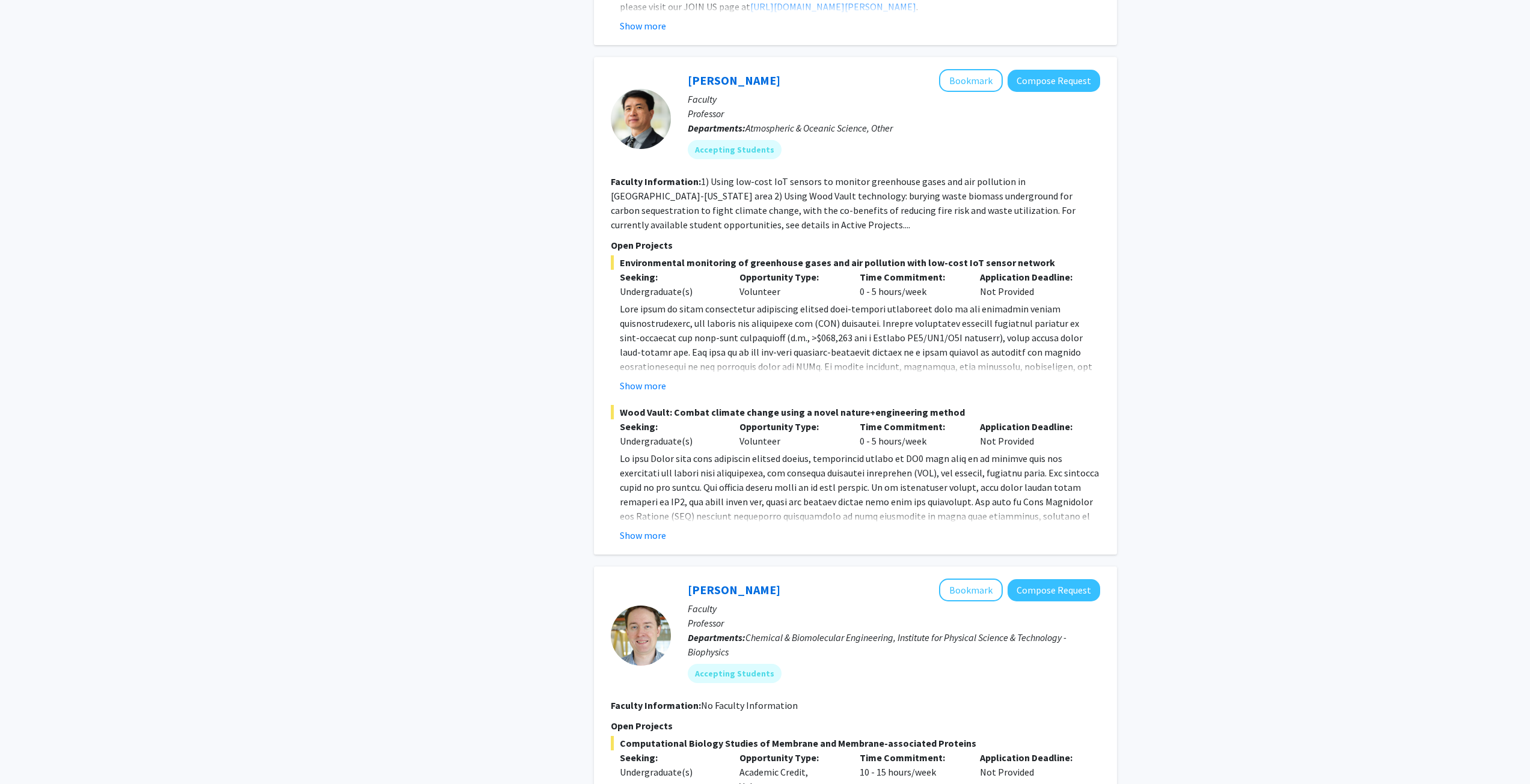
scroll to position [1502, 0]
click at [639, 377] on button "Show more" at bounding box center [642, 383] width 46 height 14
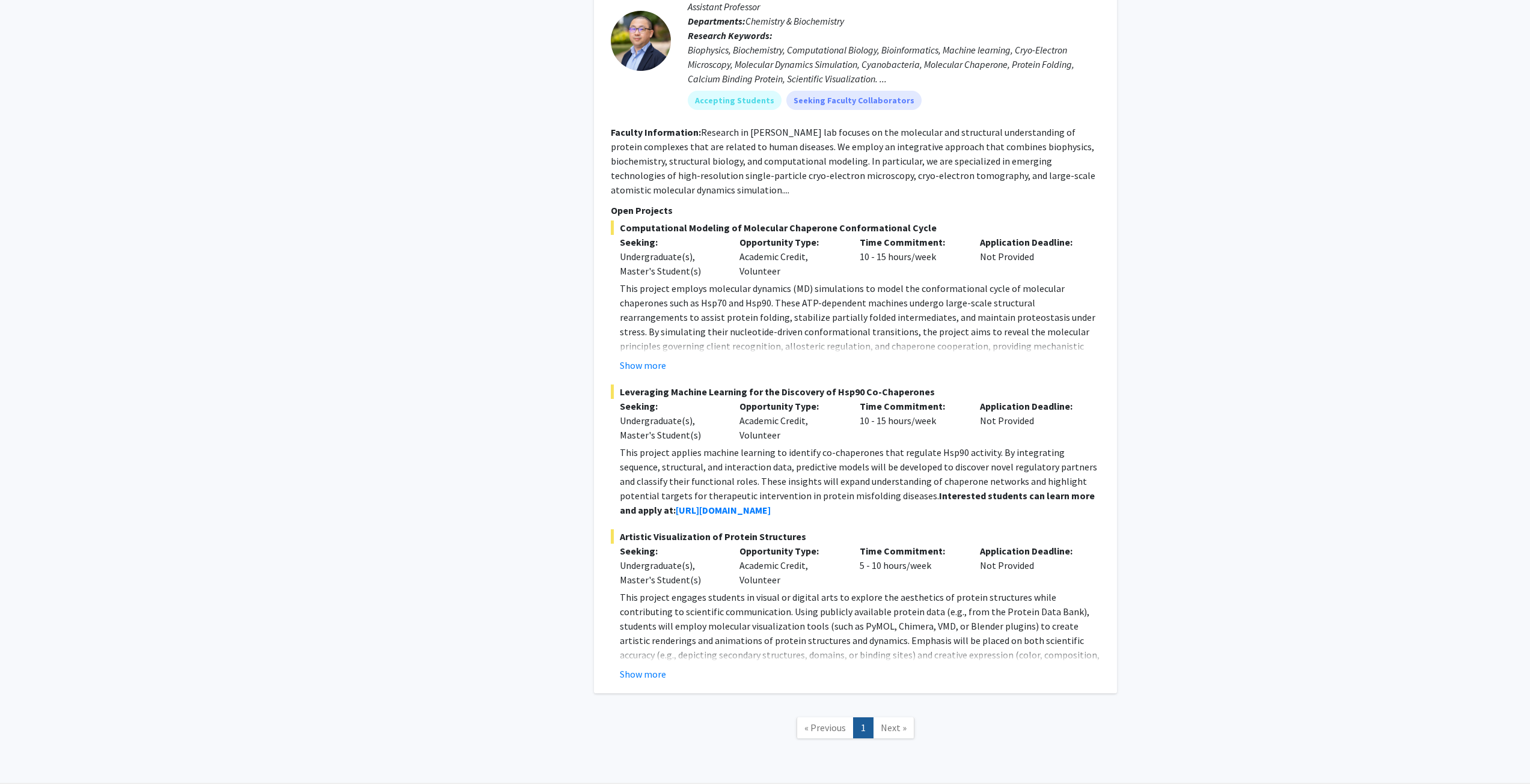
scroll to position [2605, 0]
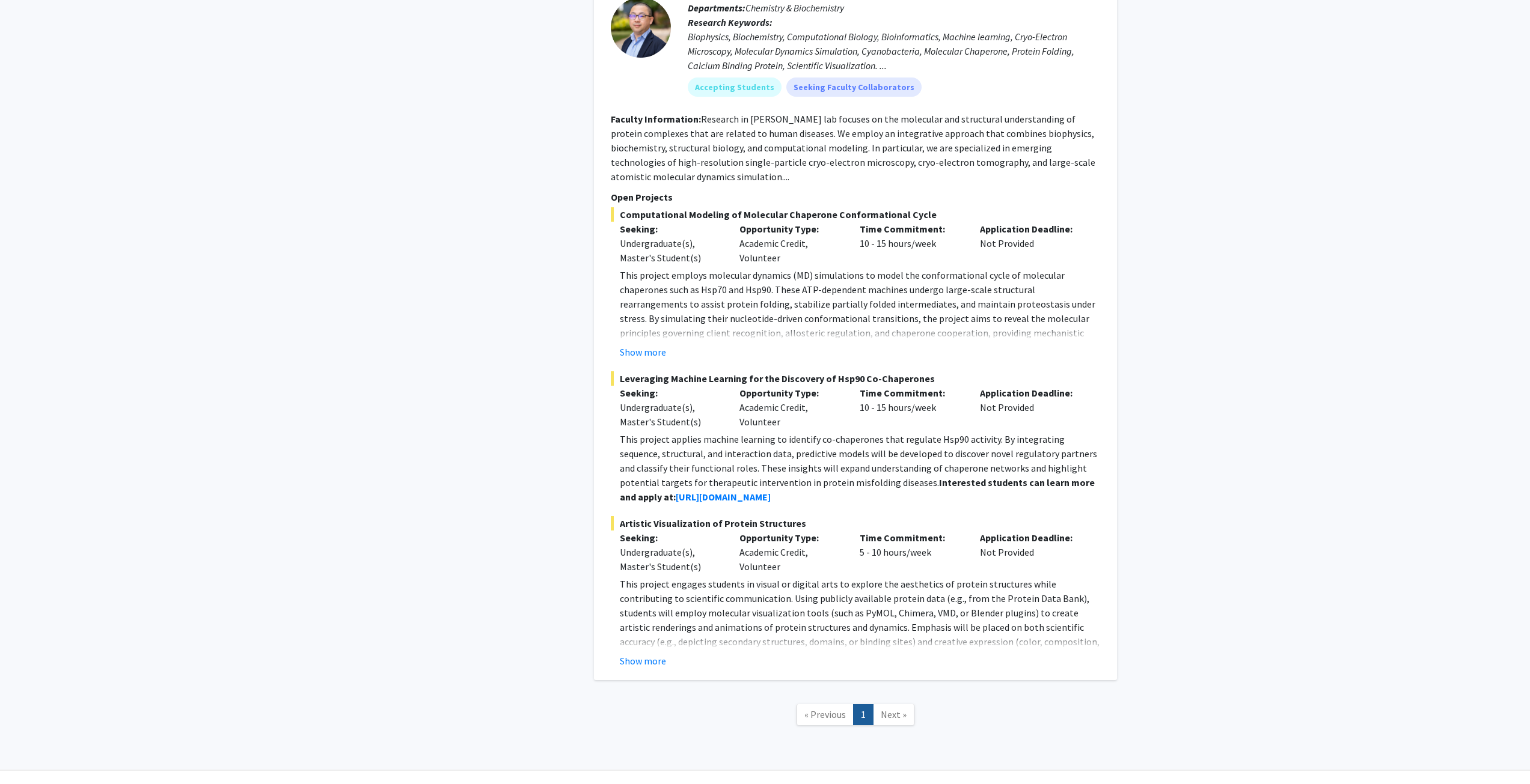
click at [890, 708] on span "Next »" at bounding box center [894, 714] width 26 height 12
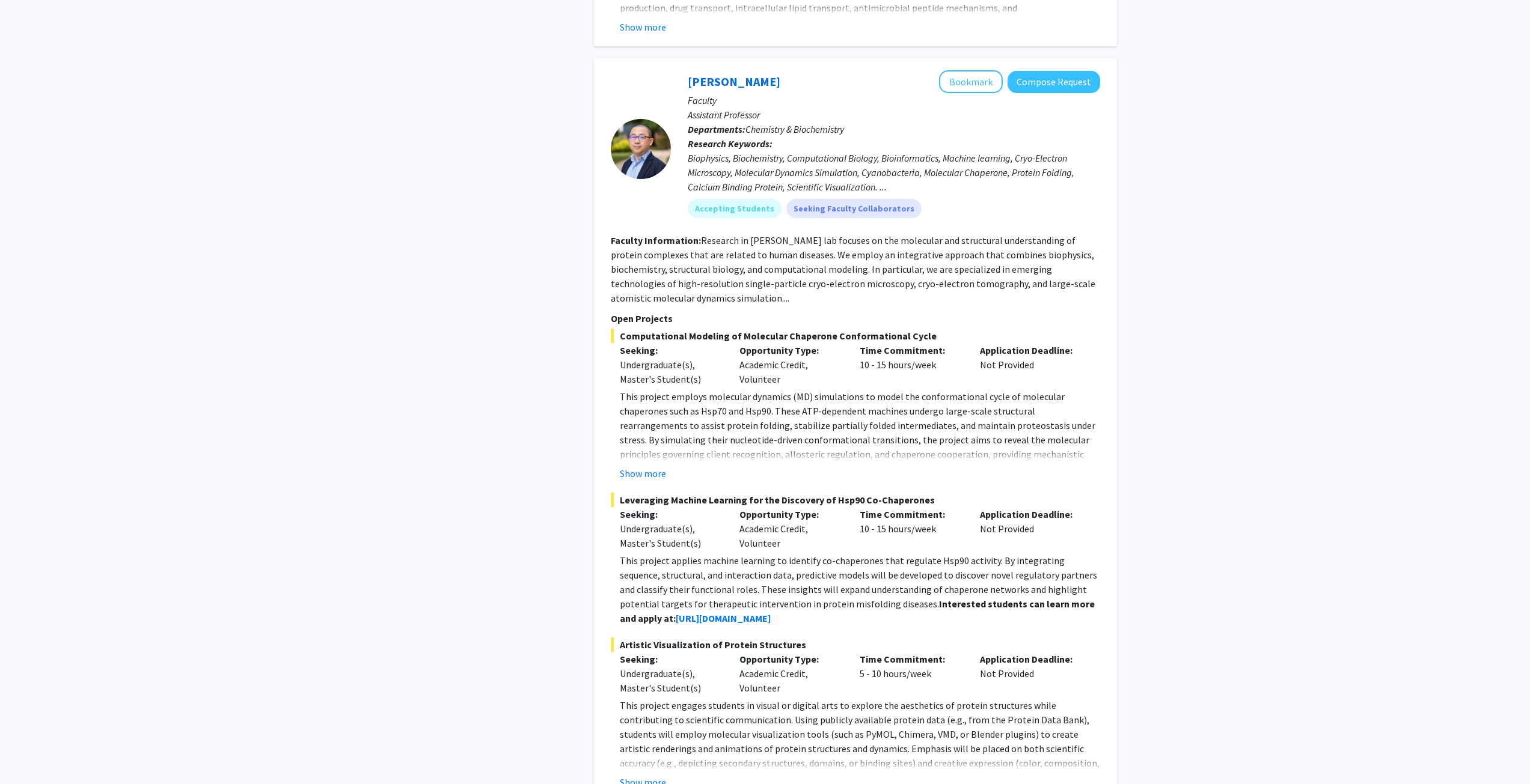
scroll to position [2485, 0]
click at [634, 465] on button "Show more" at bounding box center [642, 472] width 46 height 14
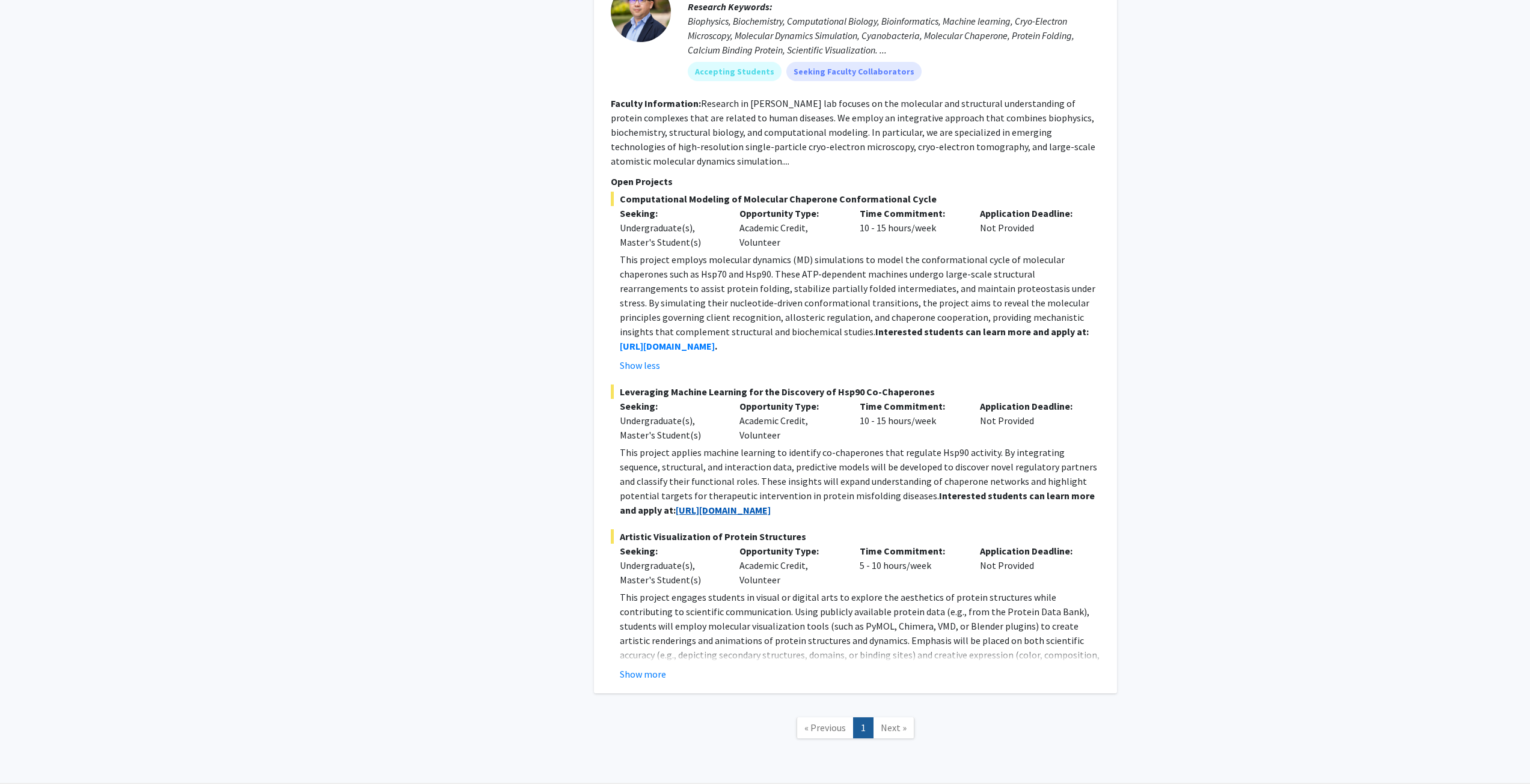
scroll to position [2634, 0]
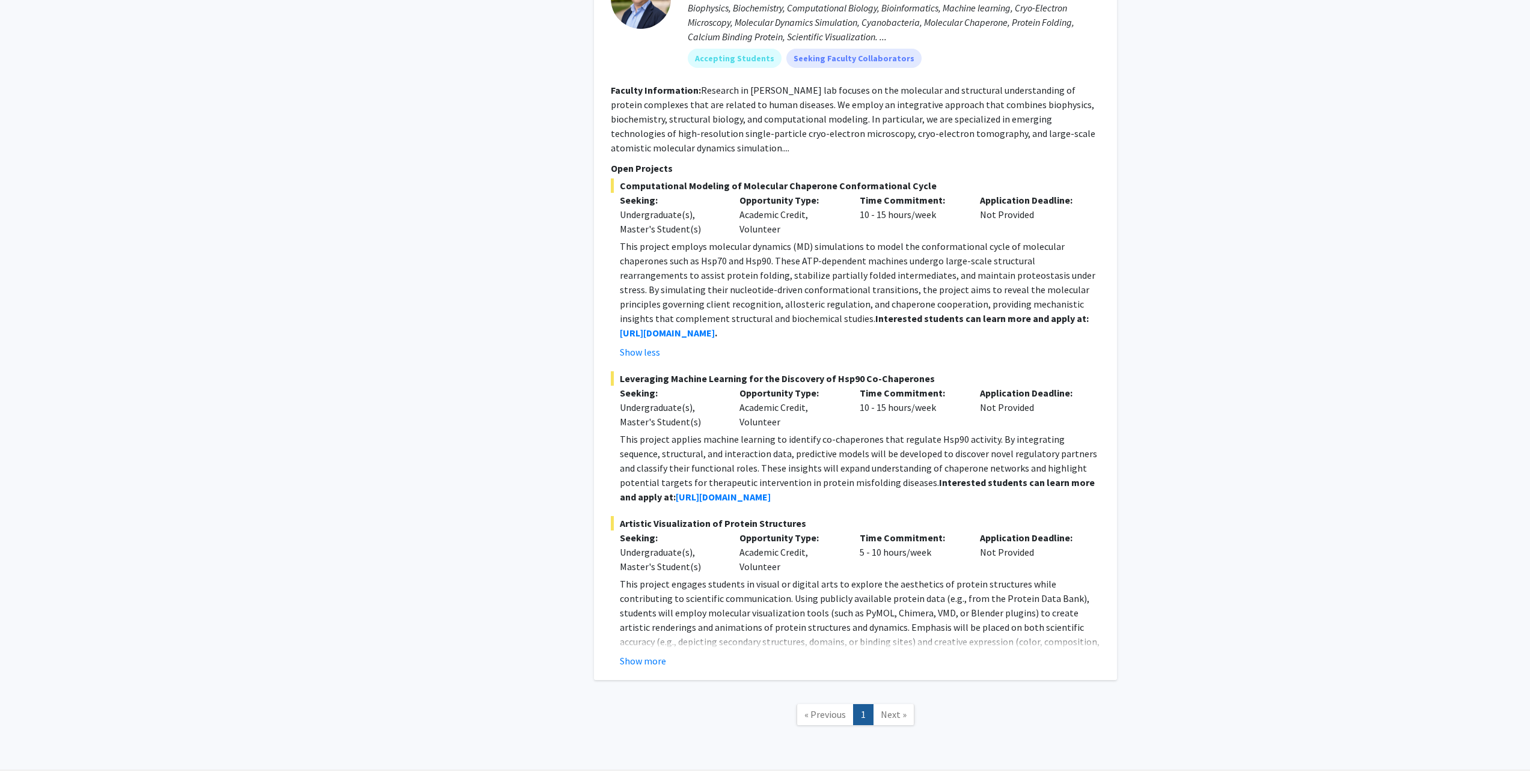
drag, startPoint x: 616, startPoint y: 411, endPoint x: 955, endPoint y: 468, distance: 343.8
click at [955, 468] on fg-read-more "This project applies machine learning to identify co-chaperones that regulate H…" at bounding box center [855, 468] width 489 height 72
copy p "This project applies machine learning to identify co-chaperones that regulate H…"
click at [641, 624] on fg-read-more "This project engages students in visual or digital arts to explore the aestheti…" at bounding box center [855, 622] width 489 height 91
click at [641, 654] on button "Show more" at bounding box center [642, 661] width 46 height 14
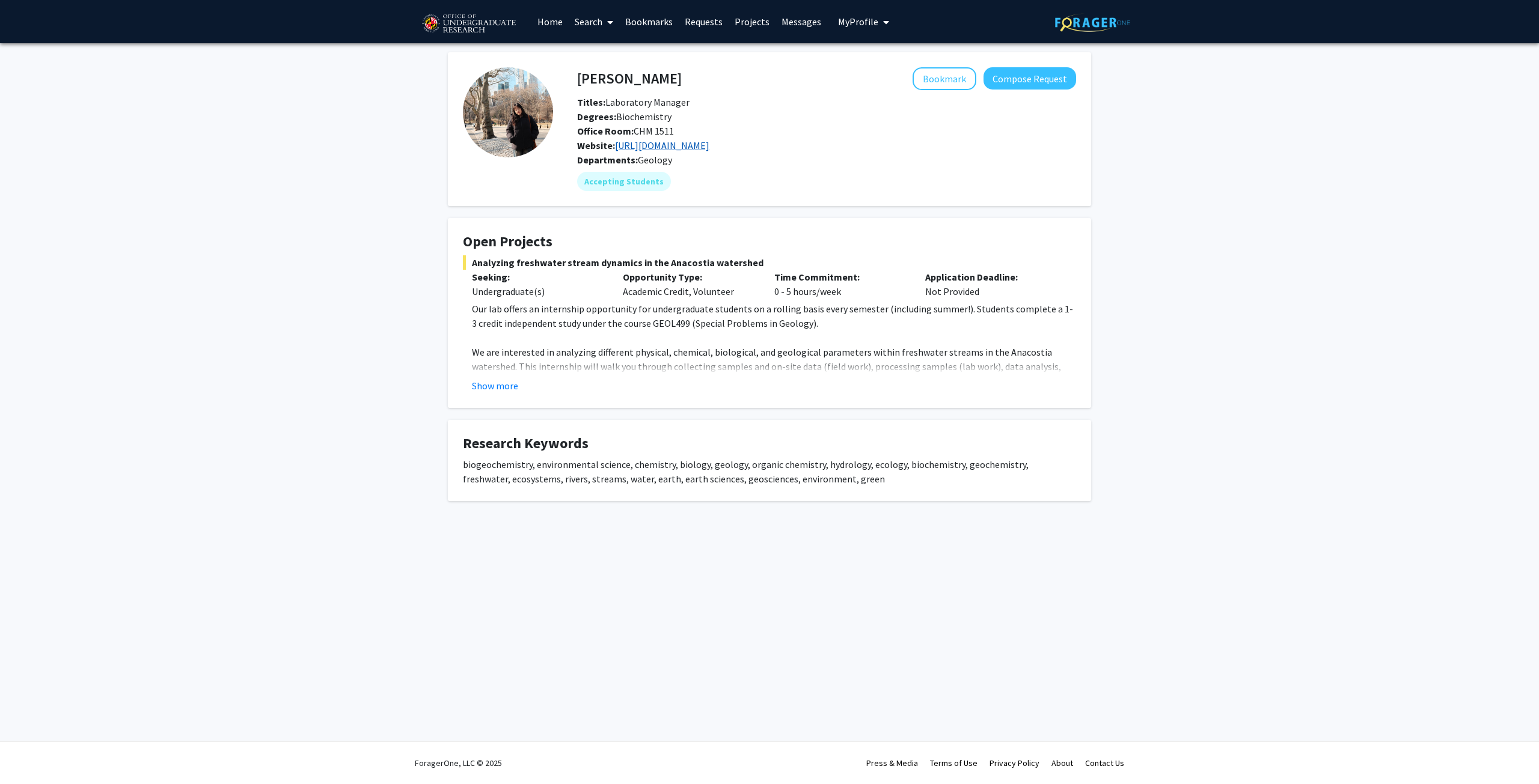
click at [676, 142] on link "[URL][DOMAIN_NAME]" at bounding box center [662, 145] width 94 height 12
click at [505, 388] on button "Show more" at bounding box center [495, 385] width 46 height 14
